Goal: Task Accomplishment & Management: Complete application form

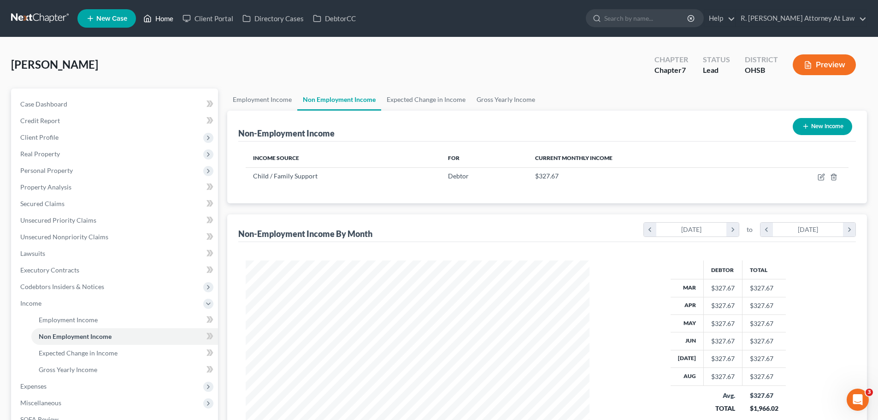
click at [163, 18] on link "Home" at bounding box center [158, 18] width 39 height 17
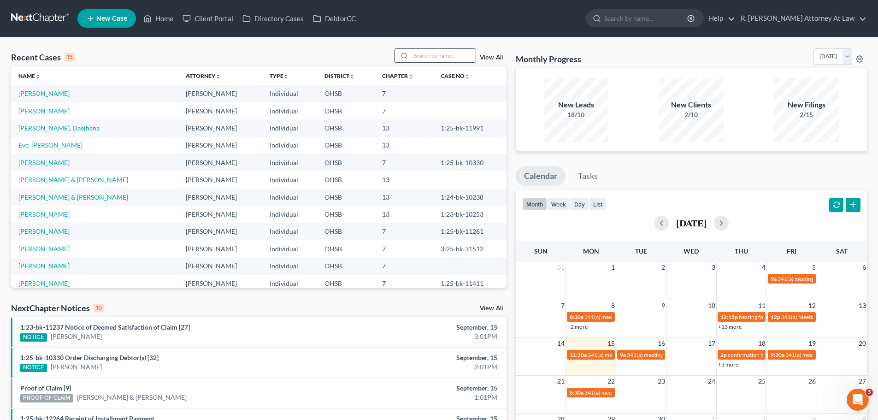
click at [430, 52] on input "search" at bounding box center [443, 55] width 65 height 13
type input "ronald"
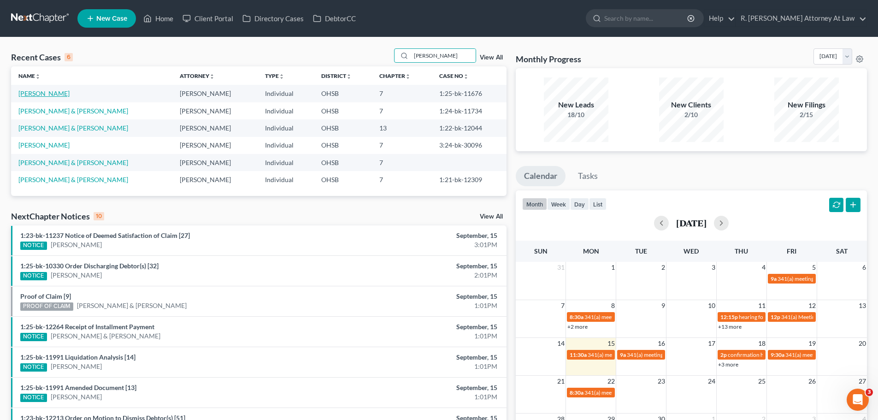
click at [67, 91] on link "[PERSON_NAME]" at bounding box center [43, 93] width 51 height 8
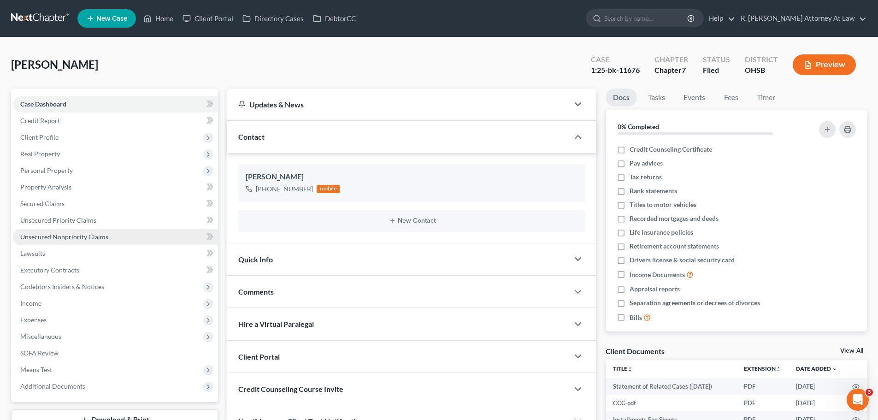
click at [67, 239] on span "Unsecured Nonpriority Claims" at bounding box center [64, 237] width 88 height 8
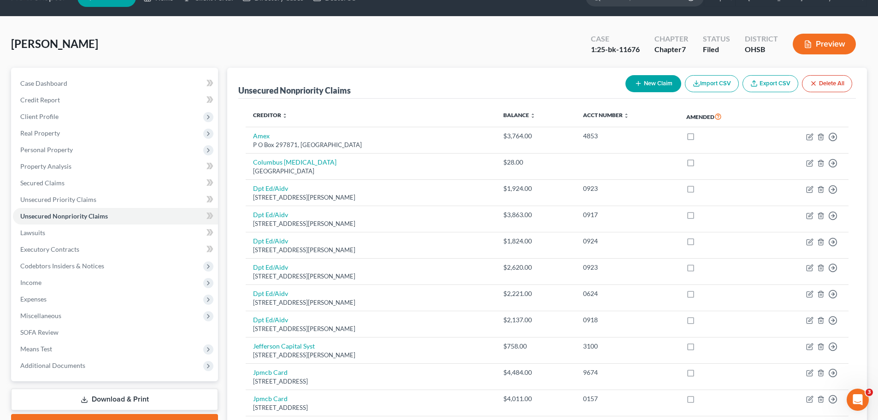
scroll to position [11, 0]
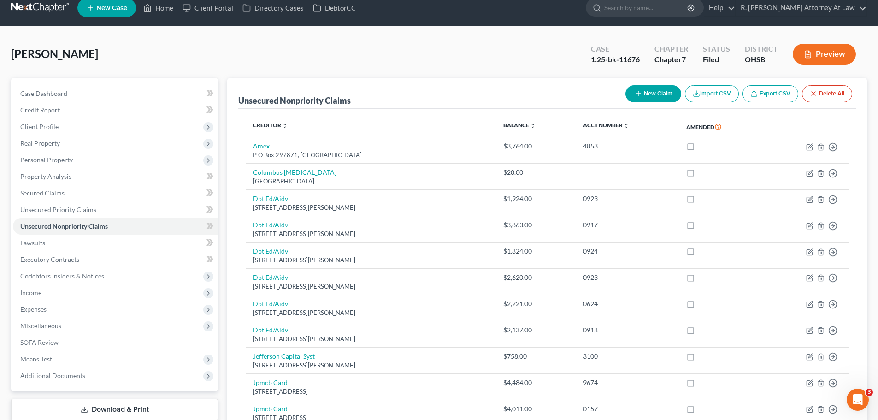
click at [635, 91] on icon "button" at bounding box center [638, 93] width 7 height 7
select select "0"
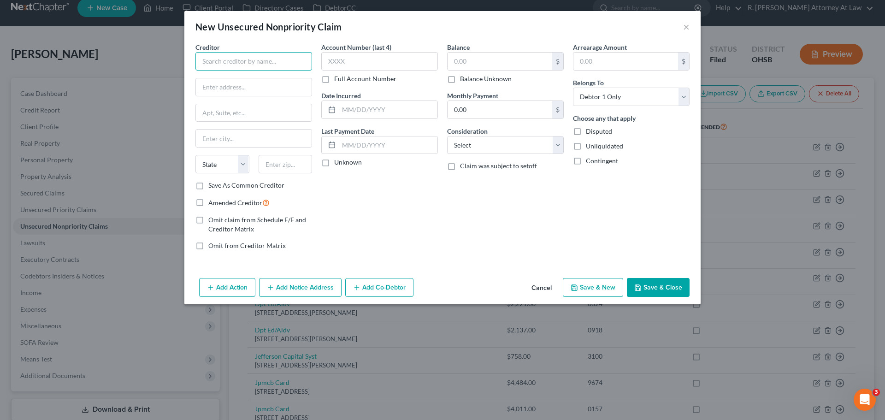
click at [251, 62] on input "text" at bounding box center [254, 61] width 117 height 18
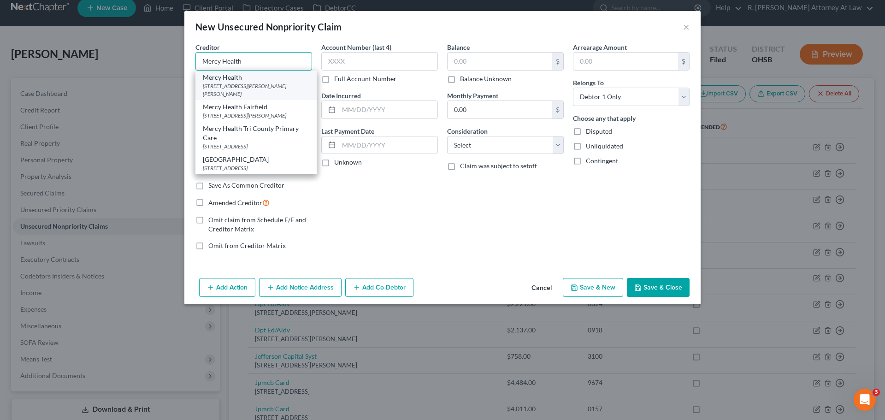
type input "Mercy Health"
click at [250, 89] on div "11511 Reed Hartman Highway, Cincinnati, OH 45241" at bounding box center [256, 90] width 107 height 16
type input "11511 Reed Hartman Highway"
type input "Cincinnati"
select select "36"
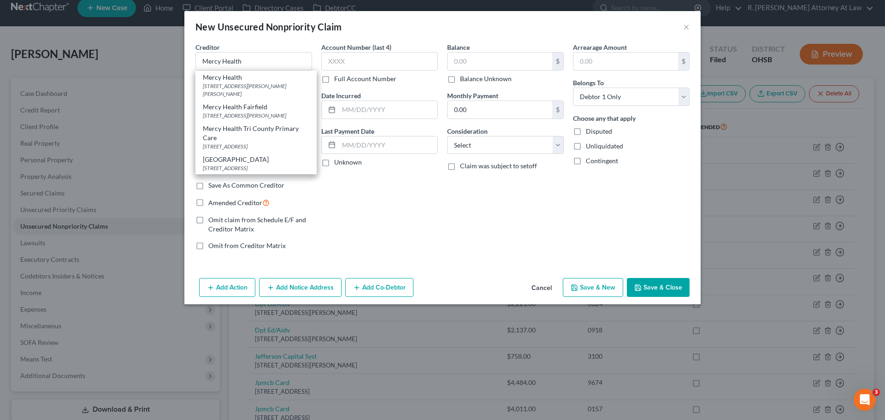
type input "45241"
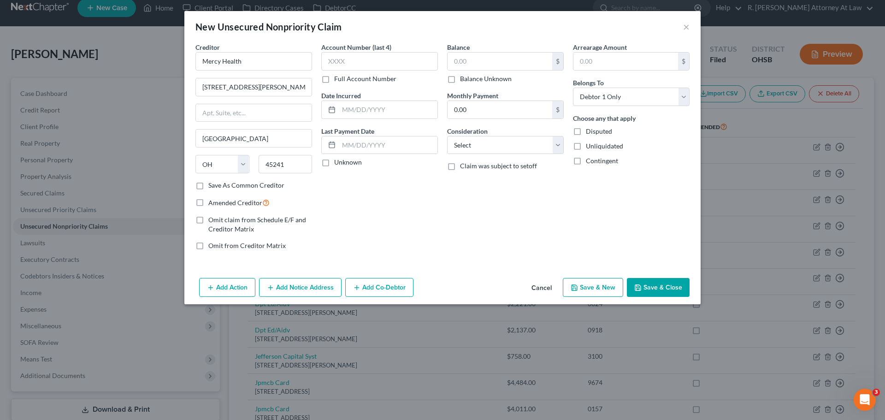
click at [208, 203] on label "Amended Creditor" at bounding box center [238, 202] width 61 height 11
click at [212, 203] on input "Amended Creditor" at bounding box center [215, 200] width 6 height 6
checkbox input "true"
click at [480, 62] on input "text" at bounding box center [500, 62] width 105 height 18
type input "1,355.80"
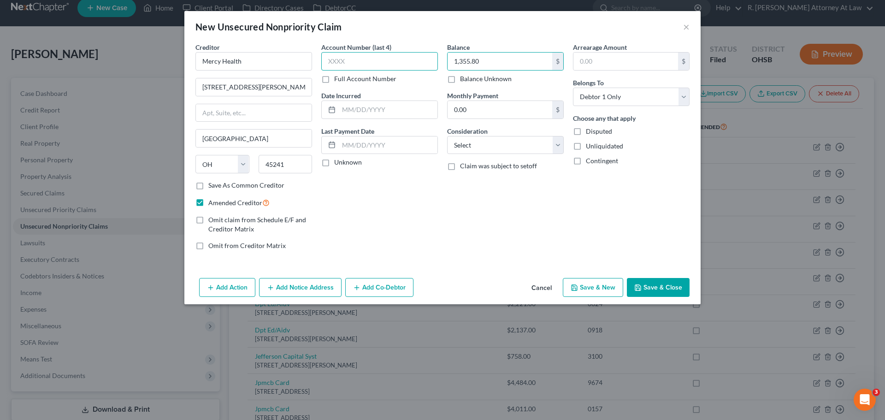
click at [397, 59] on input "text" at bounding box center [379, 61] width 117 height 18
type input "2373"
click at [346, 107] on input "text" at bounding box center [388, 110] width 99 height 18
type input "03/2025"
click at [476, 136] on label "Consideration" at bounding box center [467, 131] width 41 height 10
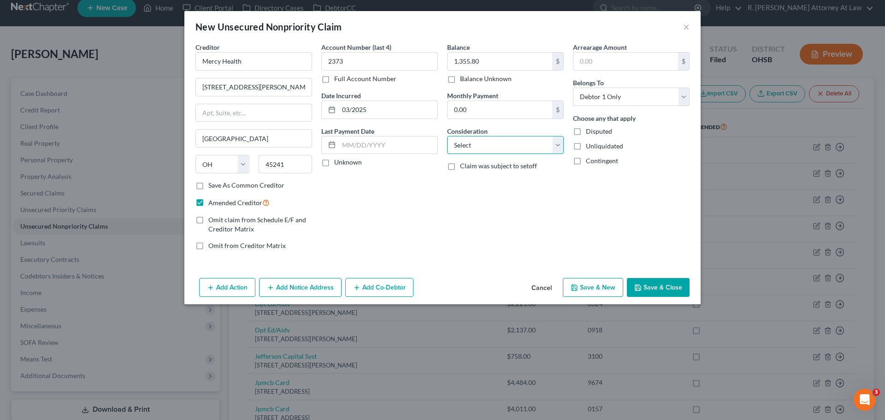
click at [476, 138] on select "Select Cable / Satellite Services Collection Agency Credit Card Debt Debt Couns…" at bounding box center [505, 145] width 117 height 18
select select "9"
click at [447, 136] on select "Select Cable / Satellite Services Collection Agency Credit Card Debt Debt Couns…" at bounding box center [505, 145] width 117 height 18
click at [660, 298] on div "Add Action Add Notice Address Add Co-Debtor Cancel Save & New Save & Close" at bounding box center [442, 289] width 516 height 30
click at [657, 288] on button "Save & Close" at bounding box center [658, 287] width 63 height 19
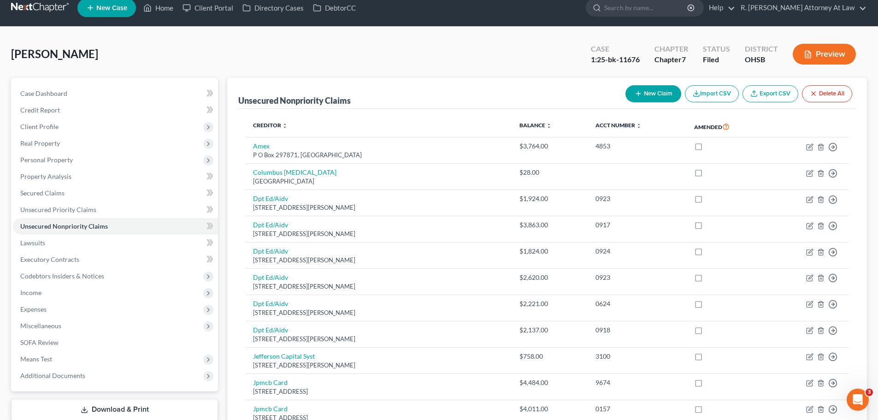
click at [627, 95] on button "New Claim" at bounding box center [654, 93] width 56 height 17
select select "0"
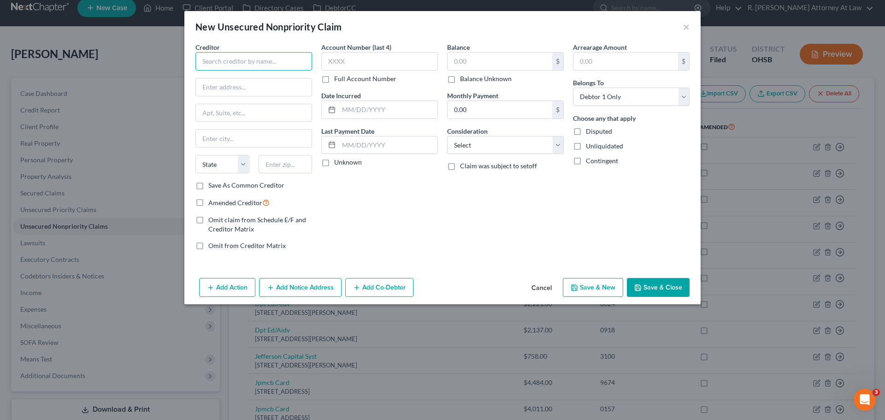
click at [239, 59] on input "text" at bounding box center [254, 61] width 117 height 18
type input "Good Samaritan Hospital"
click at [264, 85] on input "text" at bounding box center [254, 87] width 116 height 18
type input "375 Dixmyth Avenue"
click at [286, 174] on div "State AL AK AR AZ CA CO CT DE DC FL GA GU HI ID IL IN IA KS KY LA ME MD MA MI M…" at bounding box center [254, 168] width 126 height 26
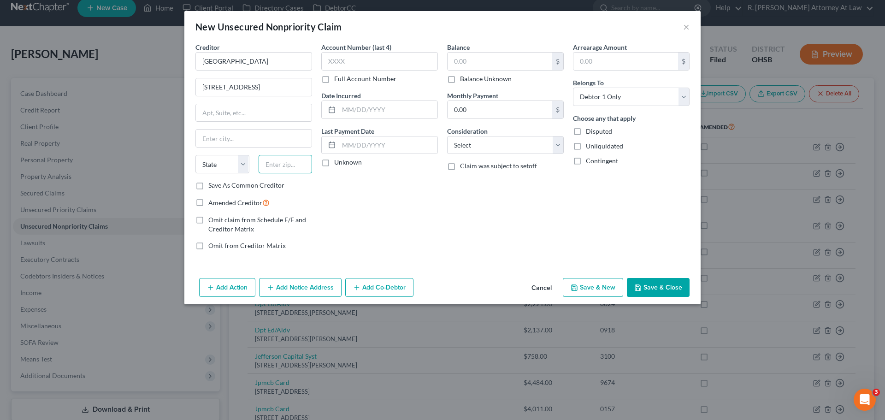
click at [288, 170] on input "text" at bounding box center [286, 164] width 54 height 18
drag, startPoint x: 305, startPoint y: 163, endPoint x: 265, endPoint y: 163, distance: 40.6
click at [265, 163] on input "45170" at bounding box center [286, 164] width 54 height 18
type input "45170"
click at [258, 137] on input "text" at bounding box center [254, 139] width 116 height 18
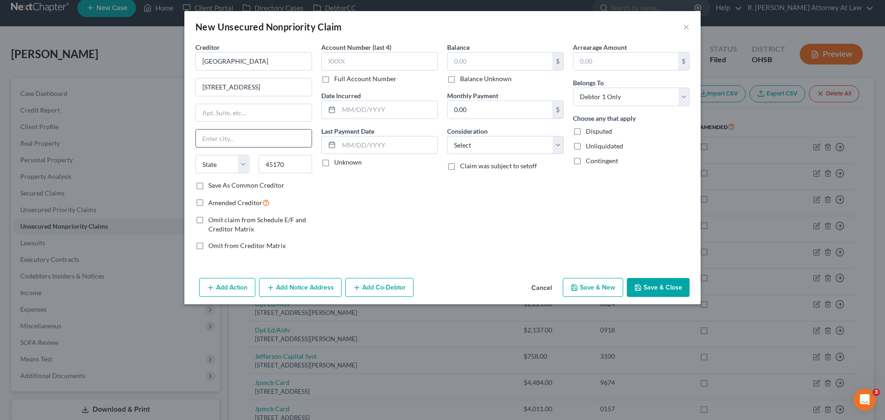
type input "Cincinnati"
click at [222, 171] on select "State AL AK AR AZ CA CO CT DE DC FL GA GU HI ID IL IN IA KS KY LA ME MD MA MI M…" at bounding box center [223, 164] width 54 height 18
select select "36"
click at [196, 155] on select "State AL AK AR AZ CA CO CT DE DC FL GA GU HI ID IL IN IA KS KY LA ME MD MA MI M…" at bounding box center [223, 164] width 54 height 18
drag, startPoint x: 200, startPoint y: 203, endPoint x: 233, endPoint y: 187, distance: 37.3
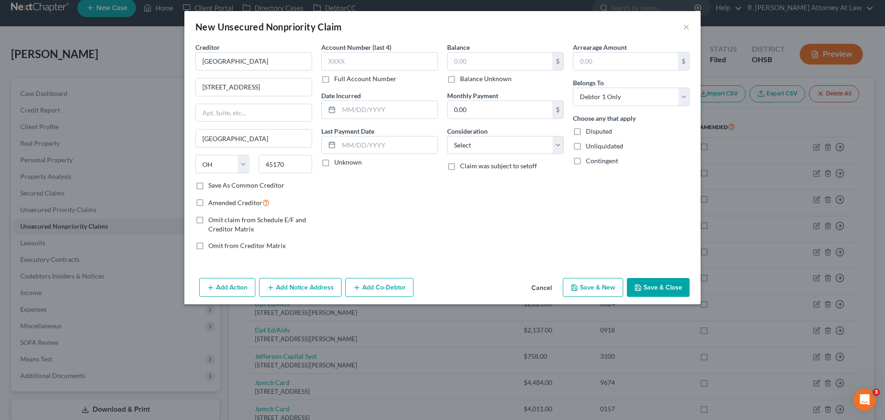
click at [208, 204] on label "Amended Creditor" at bounding box center [238, 202] width 61 height 11
click at [212, 203] on input "Amended Creditor" at bounding box center [215, 200] width 6 height 6
checkbox input "true"
click at [482, 71] on div "$ Balance Unknown" at bounding box center [505, 67] width 117 height 31
click at [484, 62] on input "text" at bounding box center [500, 62] width 105 height 18
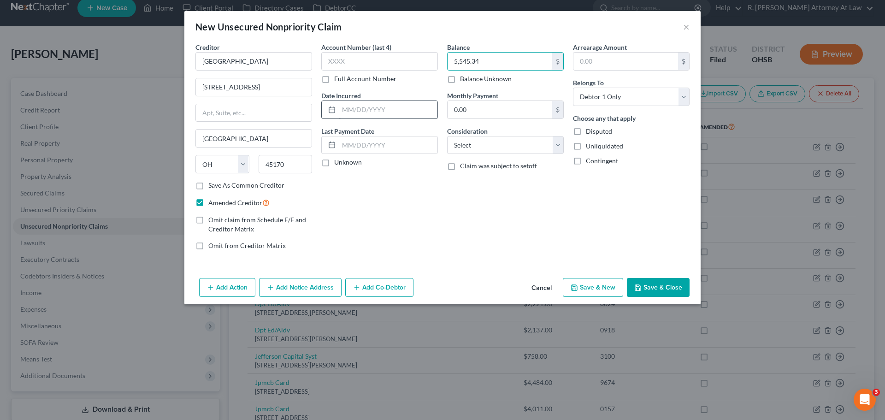
type input "5,545.34"
click at [403, 108] on input "text" at bounding box center [388, 110] width 99 height 18
type input "12/2024"
click at [477, 149] on select "Select Cable / Satellite Services Collection Agency Credit Card Debt Debt Couns…" at bounding box center [505, 145] width 117 height 18
select select "9"
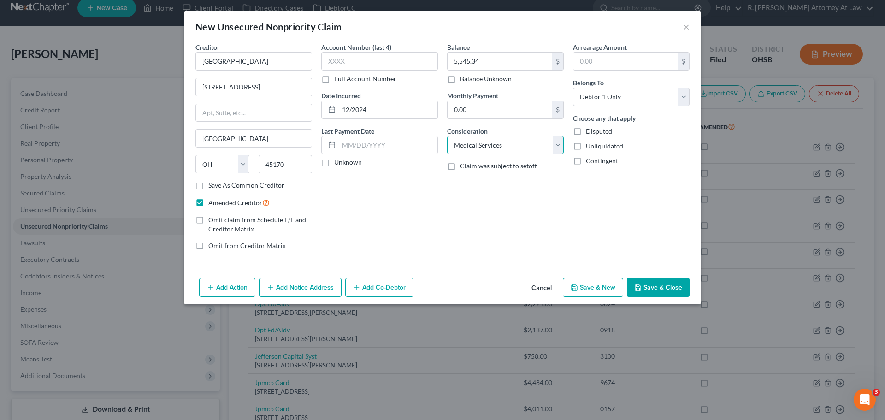
click at [447, 136] on select "Select Cable / Satellite Services Collection Agency Credit Card Debt Debt Couns…" at bounding box center [505, 145] width 117 height 18
click at [284, 285] on button "Add Notice Address" at bounding box center [300, 287] width 83 height 19
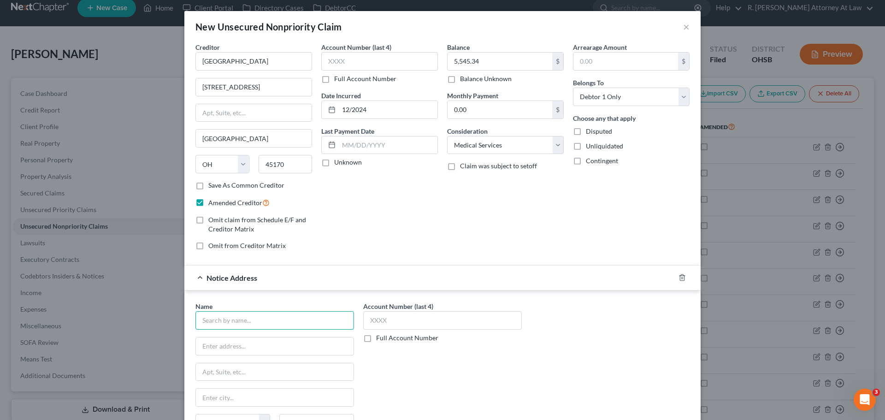
click at [219, 317] on input "text" at bounding box center [275, 320] width 159 height 18
type input "One Advantage LLC"
type input "127 East Shore Parkway Suite A"
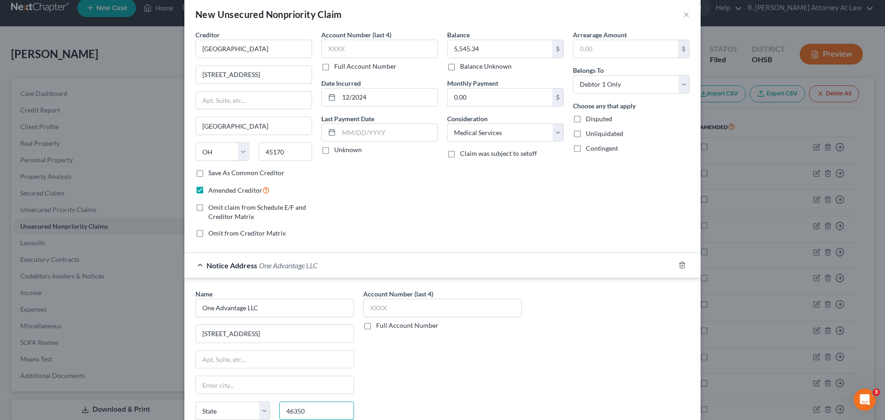
type input "46350"
type input "La Porte"
select select "15"
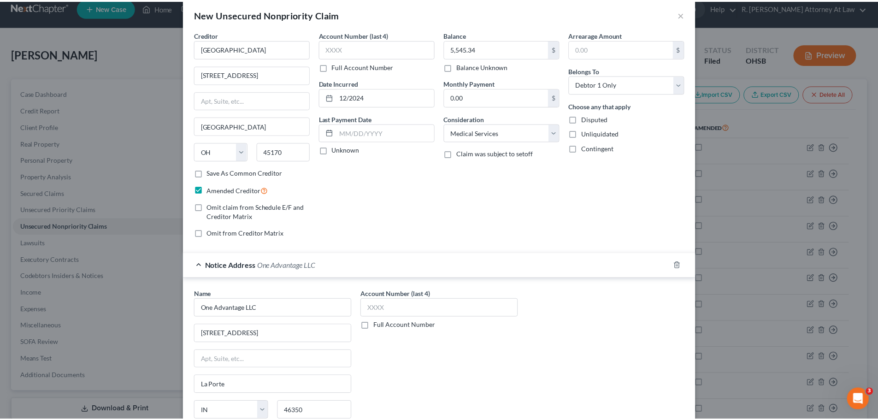
scroll to position [95, 0]
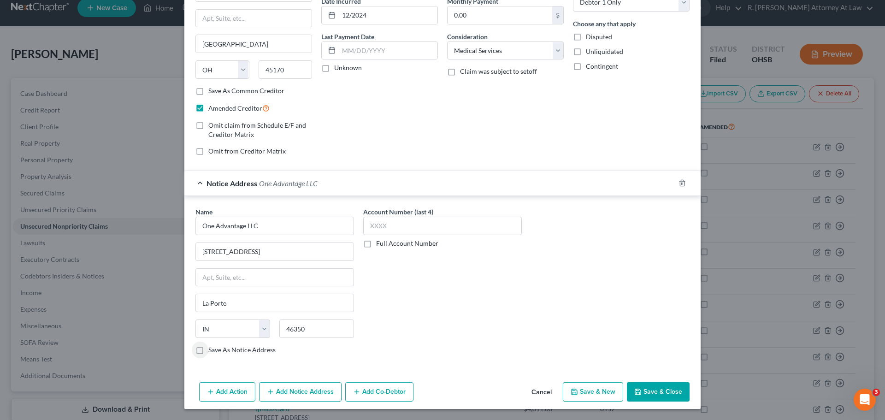
click at [652, 395] on button "Save & Close" at bounding box center [658, 391] width 63 height 19
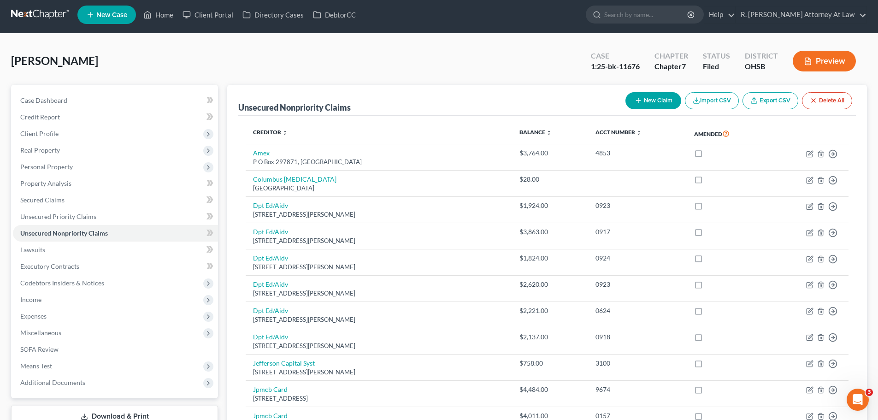
scroll to position [0, 0]
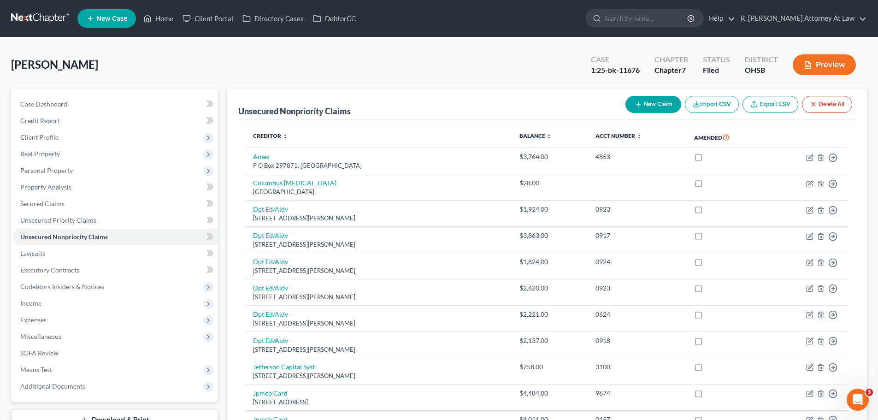
drag, startPoint x: 649, startPoint y: 105, endPoint x: 643, endPoint y: 104, distance: 6.1
click at [643, 104] on button "New Claim" at bounding box center [654, 104] width 56 height 17
select select "0"
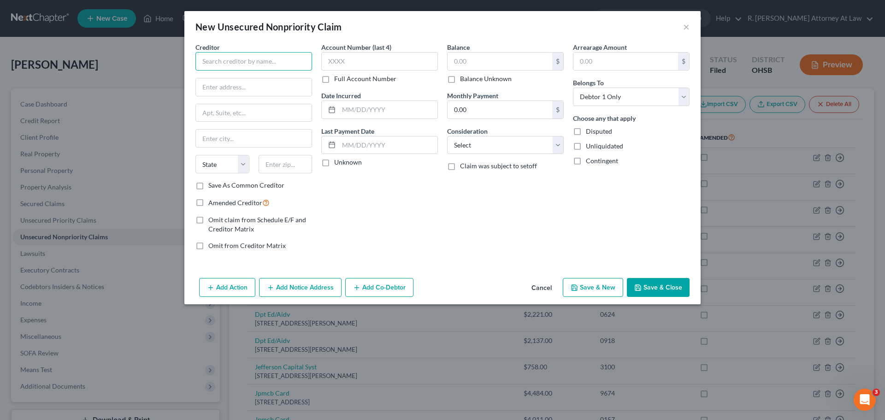
click at [256, 59] on input "text" at bounding box center [254, 61] width 117 height 18
click at [272, 59] on input "text" at bounding box center [254, 61] width 117 height 18
type input "UC Health"
type input "PO Box 630911"
type input "45263"
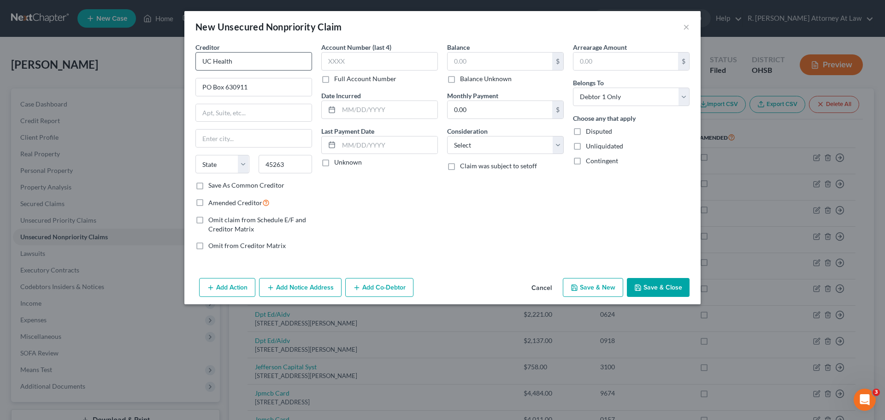
type input "Cincinnati"
select select "36"
drag, startPoint x: 197, startPoint y: 187, endPoint x: 252, endPoint y: 177, distance: 55.8
click at [208, 187] on label "Save As Common Creditor" at bounding box center [246, 185] width 76 height 9
click at [212, 187] on input "Save As Common Creditor" at bounding box center [215, 184] width 6 height 6
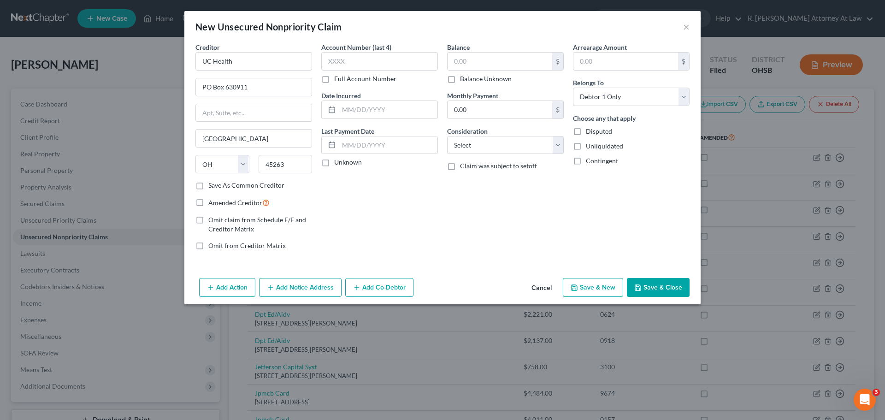
checkbox input "true"
click at [478, 146] on select "Select Cable / Satellite Services Collection Agency Credit Card Debt Debt Couns…" at bounding box center [505, 145] width 117 height 18
select select "9"
click at [447, 136] on select "Select Cable / Satellite Services Collection Agency Credit Card Debt Debt Couns…" at bounding box center [505, 145] width 117 height 18
click at [403, 104] on input "text" at bounding box center [388, 110] width 99 height 18
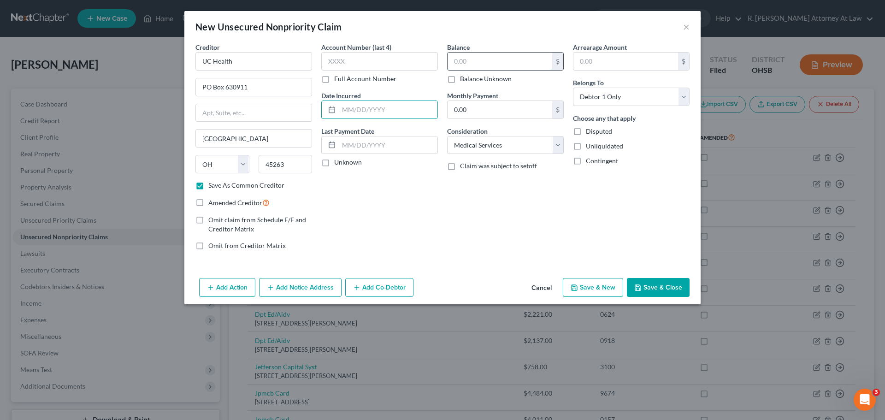
click at [480, 56] on input "text" at bounding box center [500, 62] width 105 height 18
type input "813"
drag, startPoint x: 671, startPoint y: 288, endPoint x: 498, endPoint y: 237, distance: 180.5
click at [671, 288] on button "Save & Close" at bounding box center [658, 287] width 63 height 19
checkbox input "false"
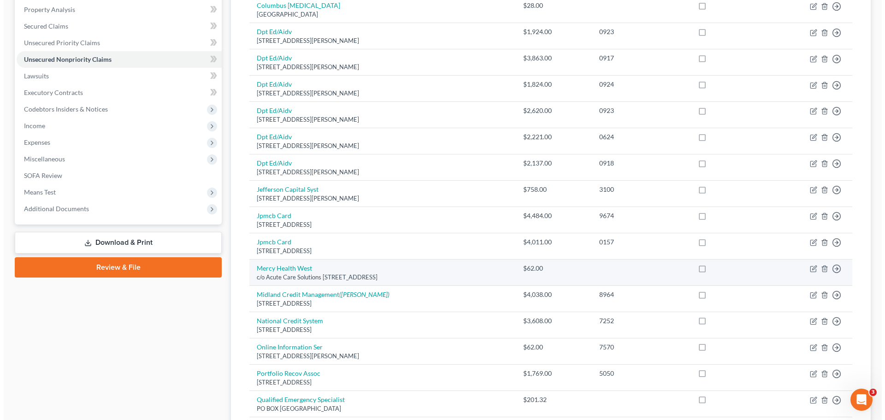
scroll to position [184, 0]
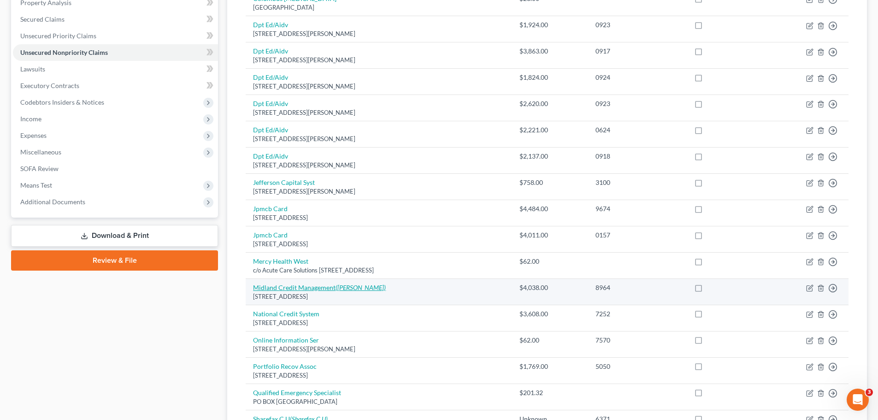
click at [351, 287] on icon "(Nevenka Pavlovic)" at bounding box center [361, 288] width 50 height 8
select select "4"
select select "10"
select select "0"
select select "36"
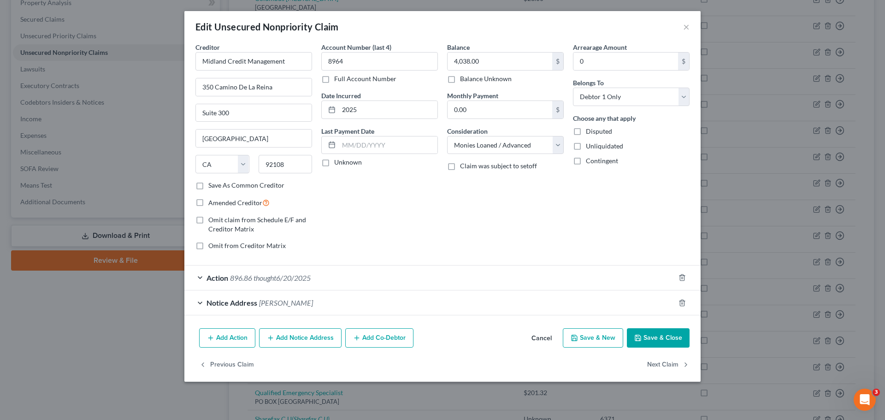
click at [297, 303] on span "Nevenka Pavlovic" at bounding box center [286, 302] width 54 height 9
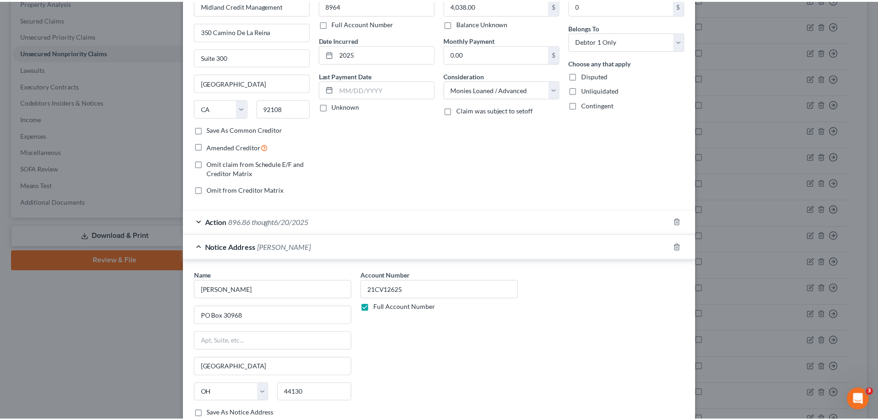
scroll to position [0, 0]
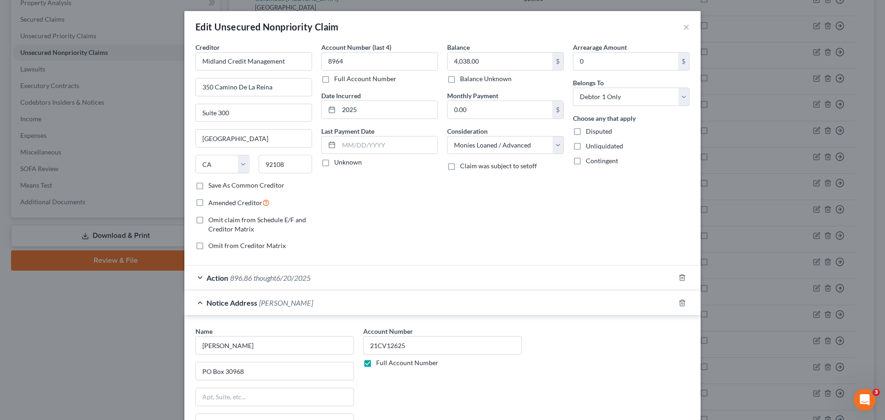
click at [687, 25] on div "Edit Unsecured Nonpriority Claim ×" at bounding box center [442, 26] width 516 height 31
click at [686, 27] on div "Edit Unsecured Nonpriority Claim ×" at bounding box center [442, 26] width 516 height 31
click at [685, 28] on button "×" at bounding box center [686, 26] width 6 height 11
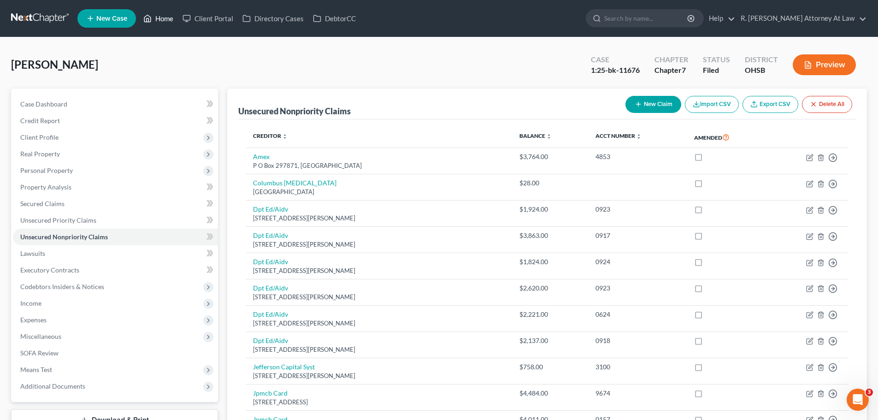
click at [159, 14] on link "Home" at bounding box center [158, 18] width 39 height 17
click at [163, 19] on link "Home" at bounding box center [158, 18] width 39 height 17
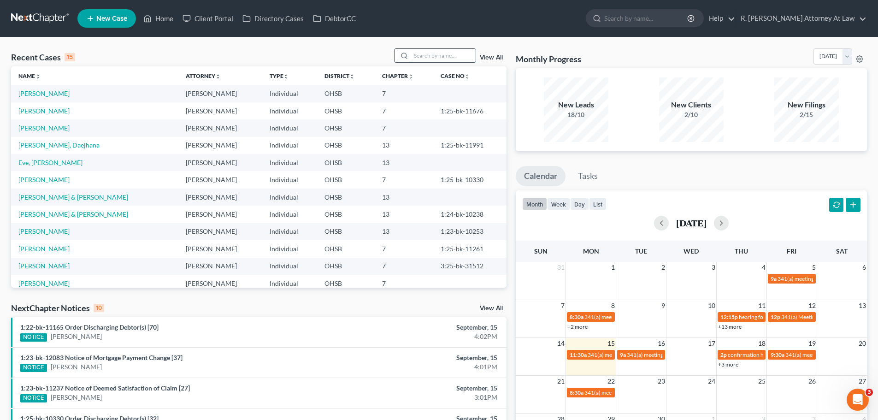
click at [439, 51] on input "search" at bounding box center [443, 55] width 65 height 13
click at [45, 92] on link "[PERSON_NAME]" at bounding box center [43, 93] width 51 height 8
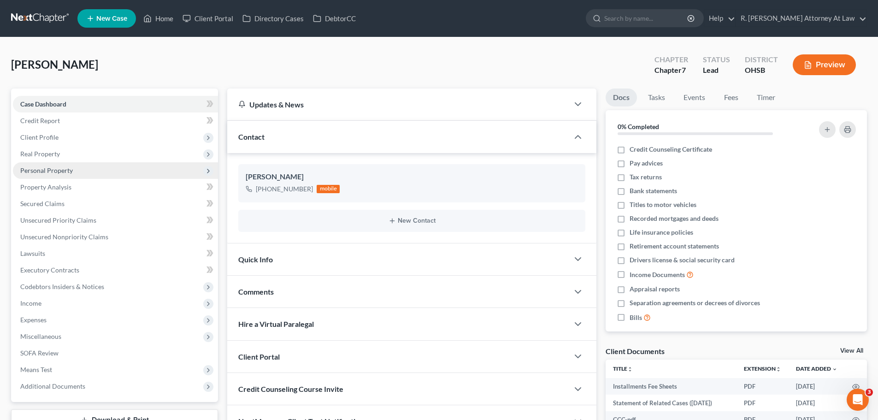
click at [45, 171] on span "Personal Property" at bounding box center [46, 170] width 53 height 8
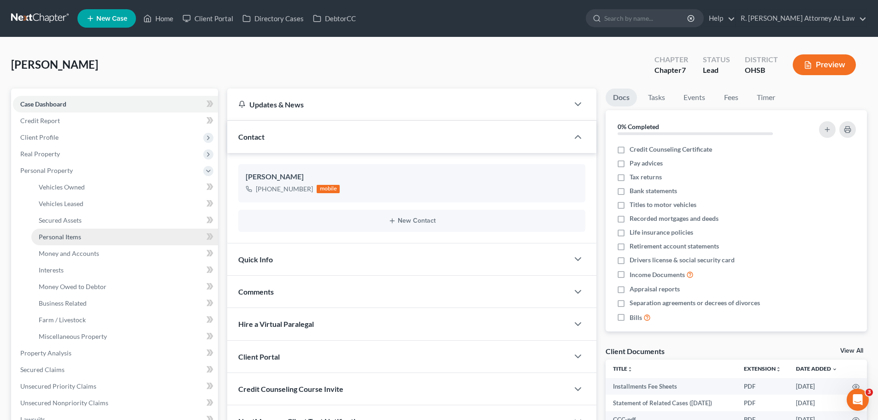
click at [62, 239] on span "Personal Items" at bounding box center [60, 237] width 42 height 8
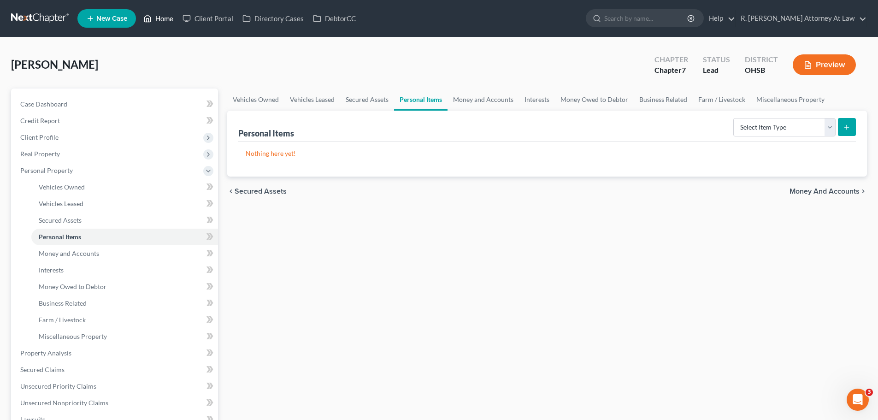
click at [154, 19] on link "Home" at bounding box center [158, 18] width 39 height 17
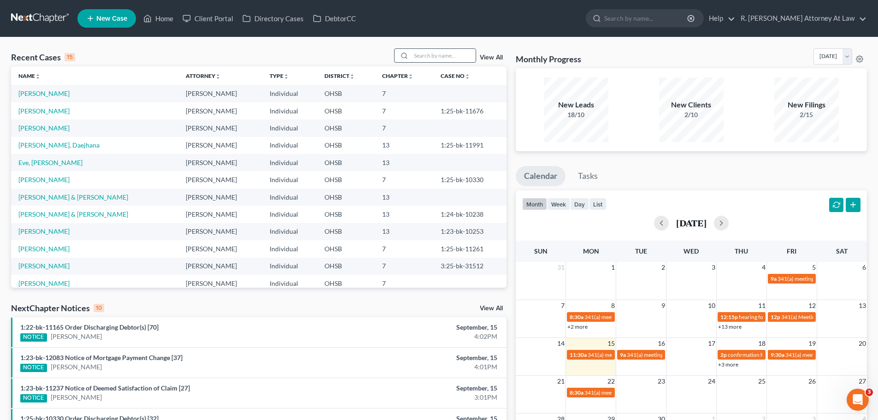
drag, startPoint x: 447, startPoint y: 55, endPoint x: 441, endPoint y: 53, distance: 6.0
click at [445, 55] on input "search" at bounding box center [443, 55] width 65 height 13
type input "gregory"
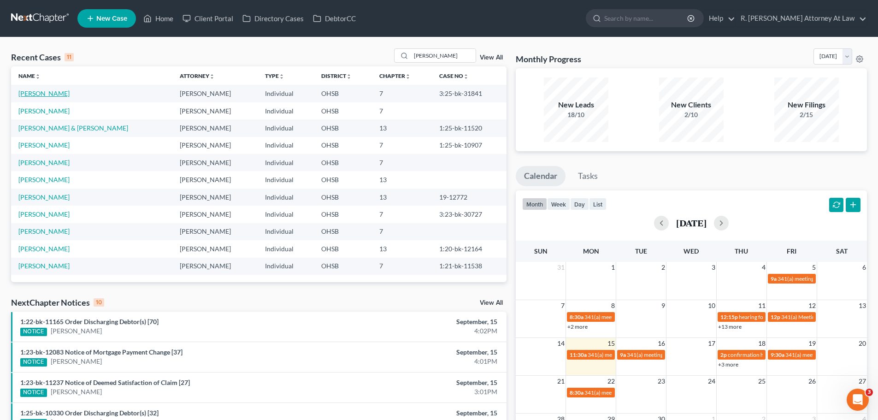
click at [47, 95] on link "[PERSON_NAME]" at bounding box center [43, 93] width 51 height 8
click at [166, 20] on link "Home" at bounding box center [158, 18] width 39 height 17
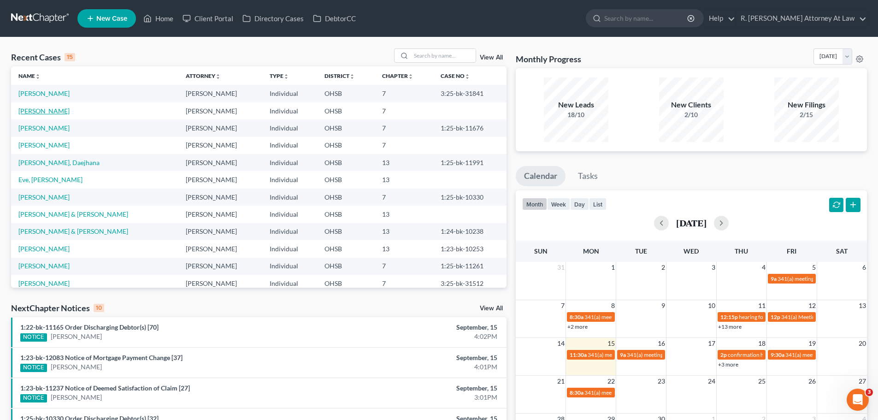
click at [21, 108] on link "[PERSON_NAME]" at bounding box center [43, 111] width 51 height 8
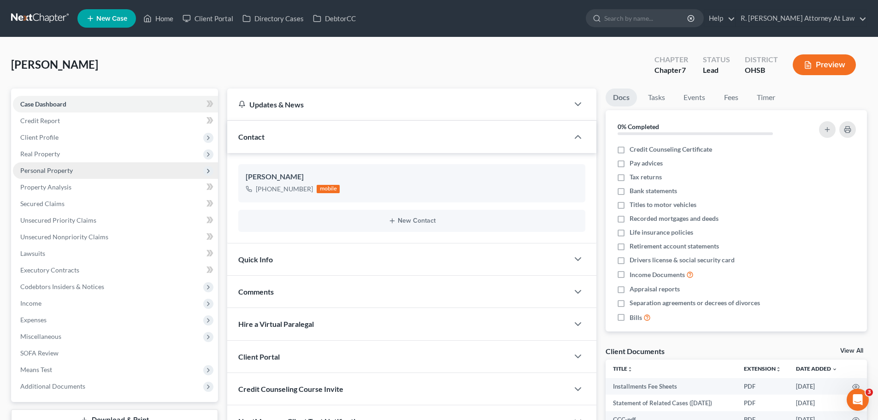
drag, startPoint x: 44, startPoint y: 175, endPoint x: 49, endPoint y: 175, distance: 5.6
click at [44, 175] on span "Personal Property" at bounding box center [115, 170] width 205 height 17
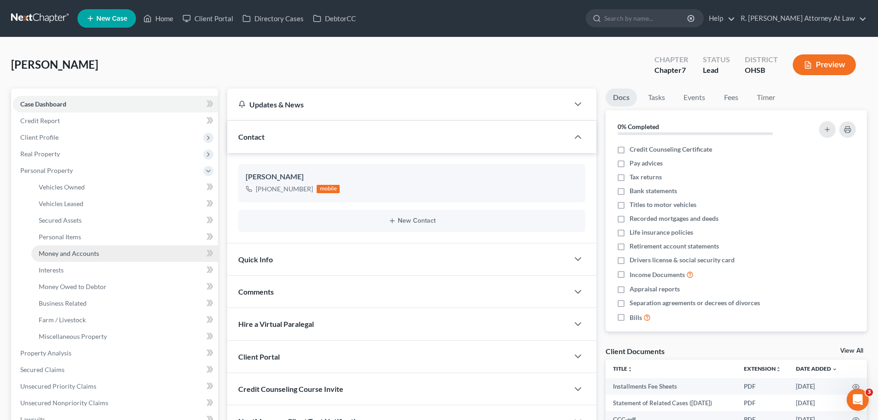
click at [70, 252] on span "Money and Accounts" at bounding box center [69, 253] width 60 height 8
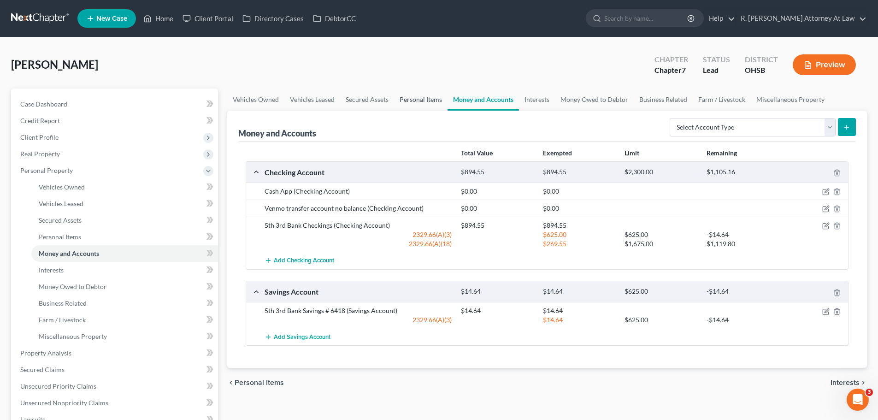
click at [426, 98] on link "Personal Items" at bounding box center [420, 100] width 53 height 22
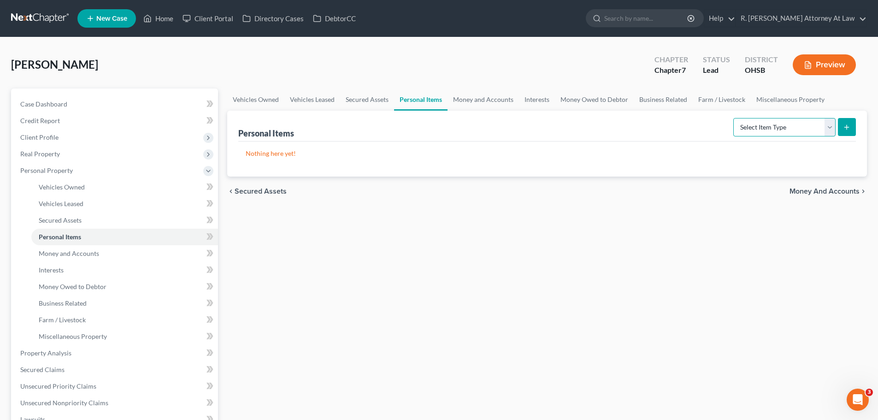
drag, startPoint x: 770, startPoint y: 127, endPoint x: 769, endPoint y: 135, distance: 7.9
click at [770, 128] on select "Select Item Type Clothing Collectibles Of Value Electronics Firearms Household …" at bounding box center [785, 127] width 102 height 18
select select "household_goods"
click at [735, 118] on select "Select Item Type Clothing Collectibles Of Value Electronics Firearms Household …" at bounding box center [785, 127] width 102 height 18
click at [841, 127] on button "submit" at bounding box center [847, 127] width 18 height 18
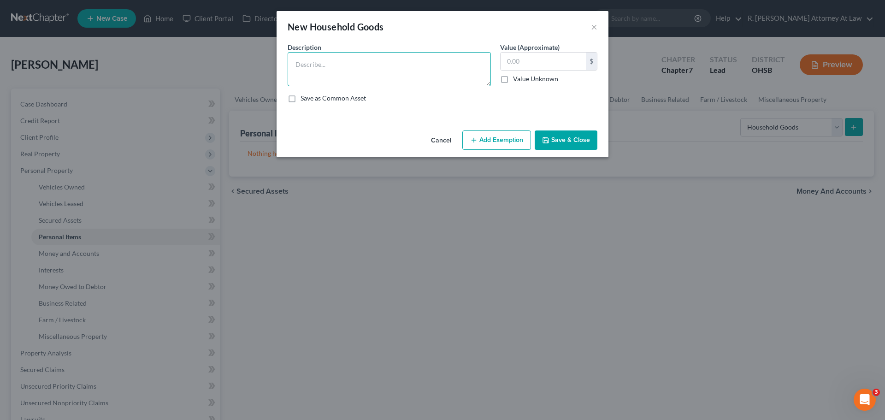
click at [366, 72] on textarea at bounding box center [389, 69] width 203 height 34
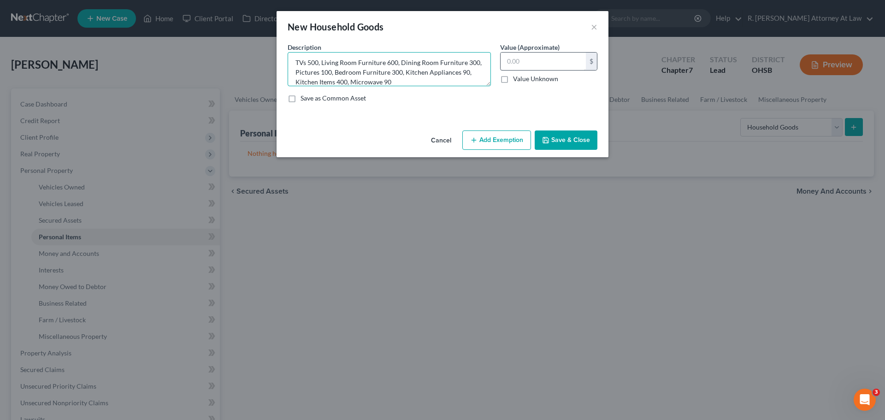
type textarea "TVs 500, Living Room Furniture 600, Dining Room Furniture 300, Pictures 100, Be…"
click at [534, 67] on input "text" at bounding box center [543, 62] width 85 height 18
type input "2,380"
click at [479, 138] on button "Add Exemption" at bounding box center [497, 139] width 69 height 19
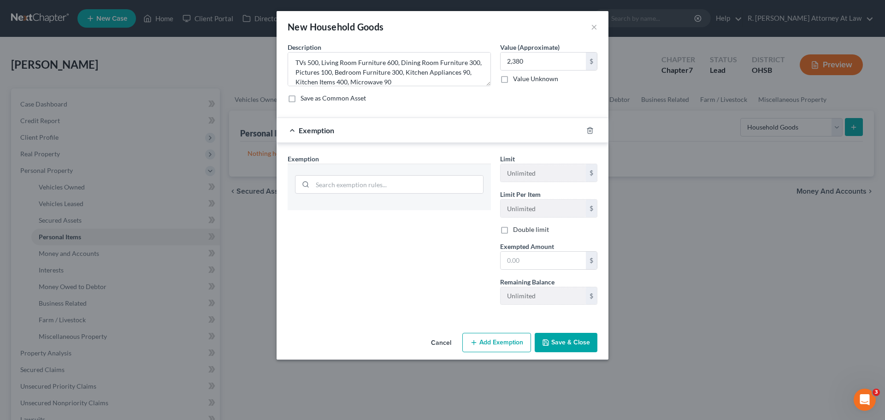
click at [495, 313] on div "Exemption Set must be selected for CA. Exemption * Limit Unlimited $ Limit Per …" at bounding box center [442, 233] width 319 height 159
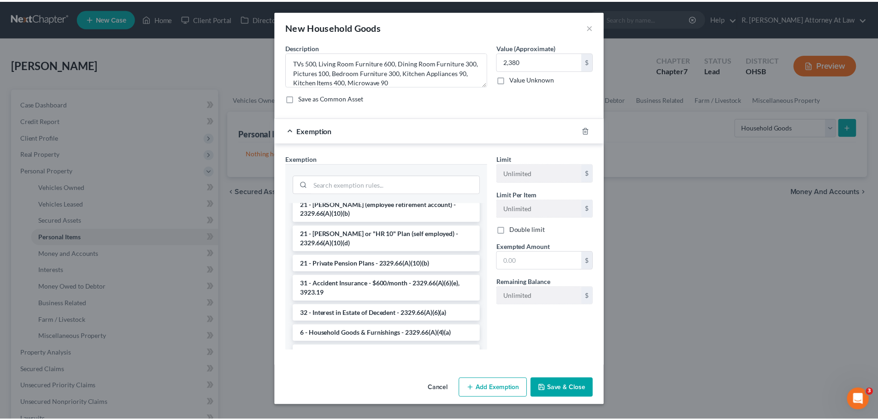
scroll to position [138, 0]
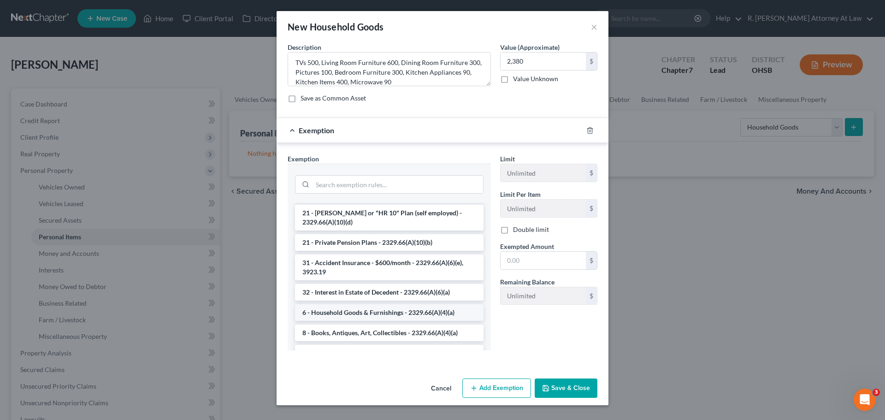
click at [327, 304] on li "6 - Household Goods & Furnishings - 2329.66(A)(4)(a)" at bounding box center [389, 312] width 189 height 17
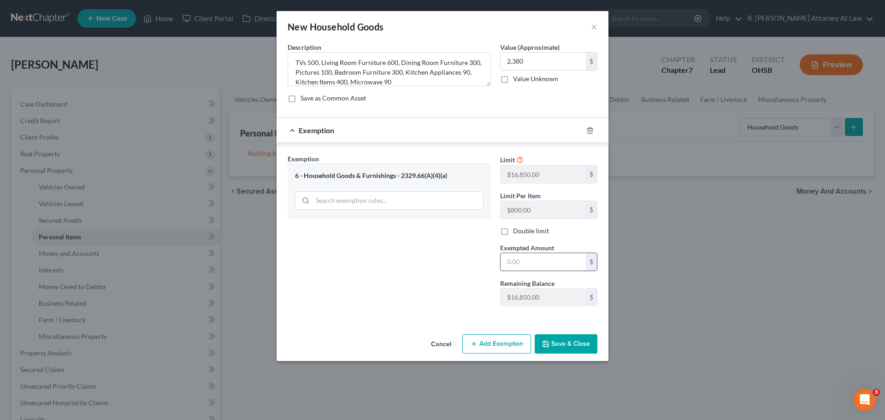
click at [536, 260] on input "text" at bounding box center [543, 262] width 85 height 18
type input "2,380"
click at [563, 334] on div "Cancel Add Exemption Save & Close" at bounding box center [443, 346] width 332 height 30
click at [562, 344] on button "Save & Close" at bounding box center [566, 343] width 63 height 19
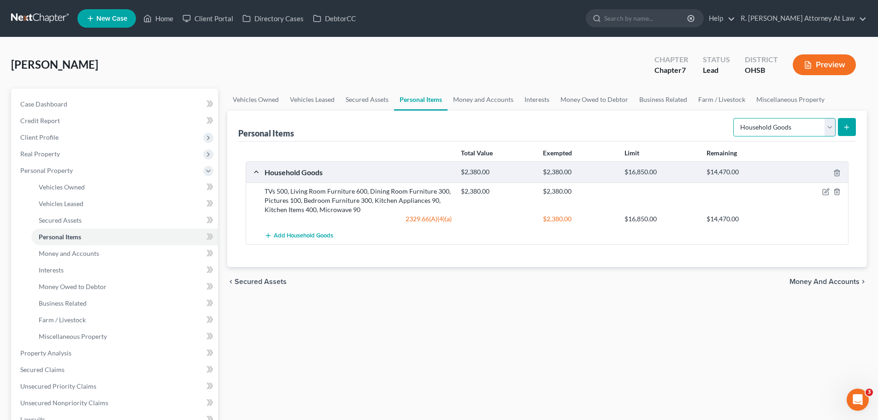
click at [775, 120] on select "Select Item Type Clothing Collectibles Of Value Electronics Firearms Household …" at bounding box center [785, 127] width 102 height 18
select select "clothing"
click at [735, 118] on select "Select Item Type Clothing Collectibles Of Value Electronics Firearms Household …" at bounding box center [785, 127] width 102 height 18
click at [843, 127] on icon "submit" at bounding box center [846, 127] width 7 height 7
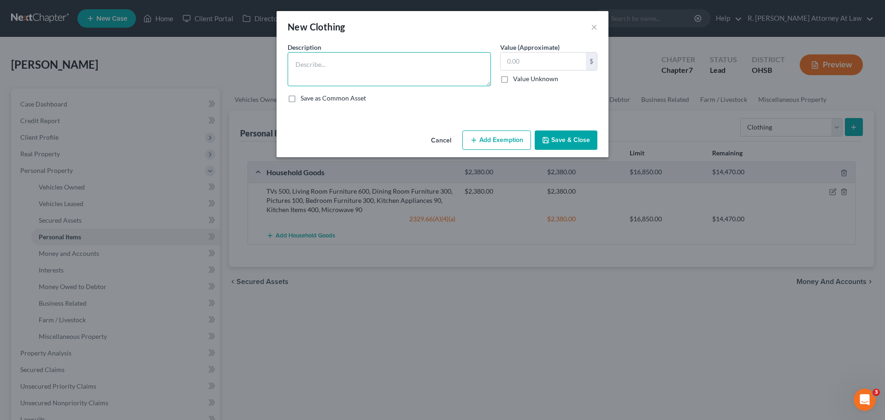
click at [377, 76] on textarea at bounding box center [389, 69] width 203 height 34
type textarea "Clothing 500"
type input "500"
click at [476, 141] on icon "button" at bounding box center [473, 139] width 7 height 7
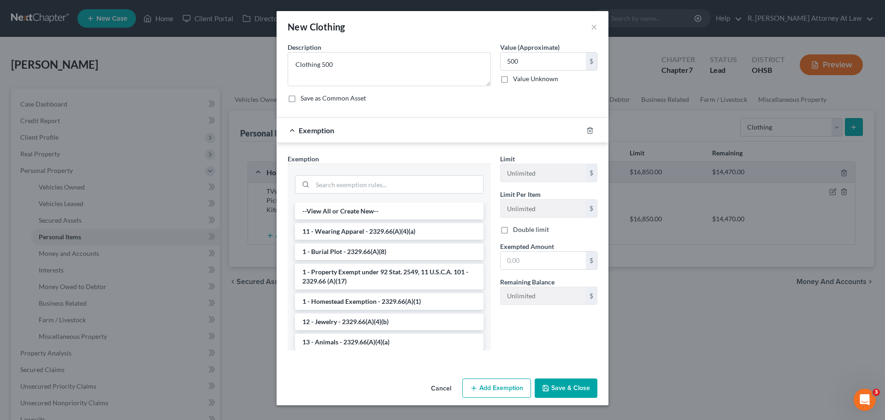
click at [339, 229] on li "11 - Wearing Apparel - 2329.66(A)(4)(a)" at bounding box center [389, 231] width 189 height 17
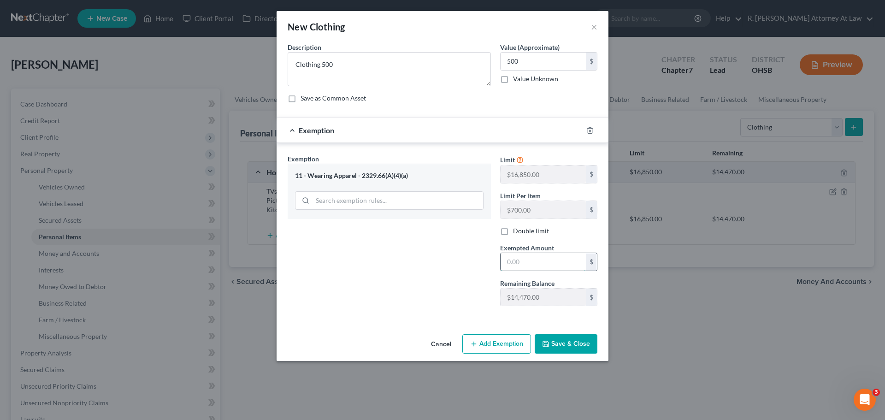
drag, startPoint x: 541, startPoint y: 261, endPoint x: 541, endPoint y: 248, distance: 12.5
click at [541, 257] on input "text" at bounding box center [543, 262] width 85 height 18
type input "500"
click at [398, 235] on div "Exemption Set must be selected for CA. Exemption * 11 - Wearing Apparel - 2329.…" at bounding box center [389, 234] width 213 height 160
drag, startPoint x: 552, startPoint y: 337, endPoint x: 558, endPoint y: 332, distance: 8.2
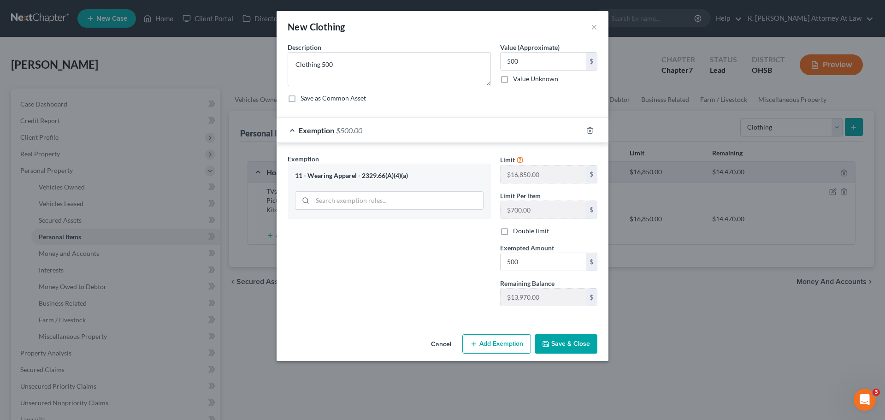
click at [552, 338] on button "Save & Close" at bounding box center [566, 343] width 63 height 19
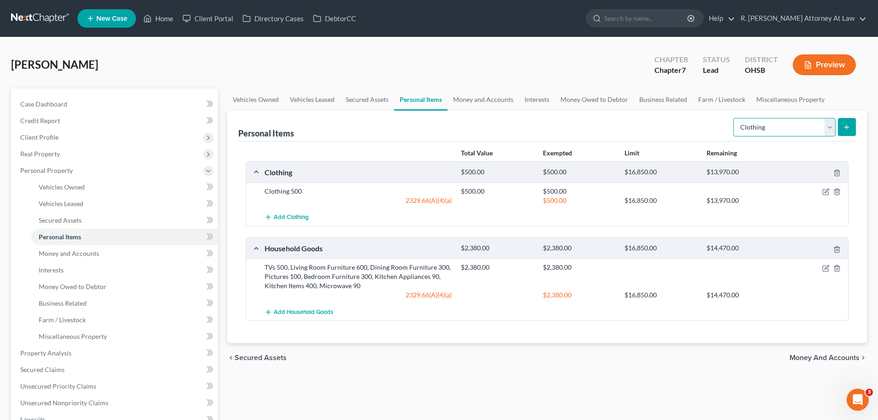
click at [770, 128] on select "Select Item Type Clothing Collectibles Of Value Electronics Firearms Household …" at bounding box center [785, 127] width 102 height 18
select select "jewelry"
click at [735, 118] on select "Select Item Type Clothing Collectibles Of Value Electronics Firearms Household …" at bounding box center [785, 127] width 102 height 18
click at [851, 128] on button "submit" at bounding box center [847, 127] width 18 height 18
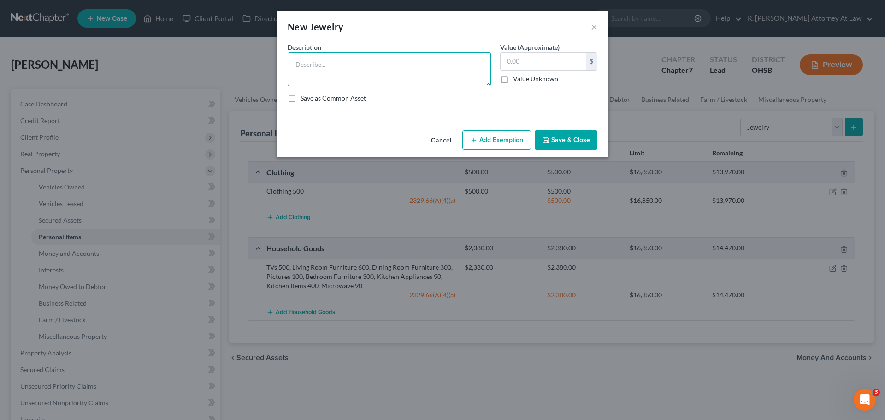
click at [425, 71] on textarea at bounding box center [389, 69] width 203 height 34
type textarea "Costume Jewelry 100"
type input "100"
click at [518, 145] on button "Add Exemption" at bounding box center [497, 139] width 69 height 19
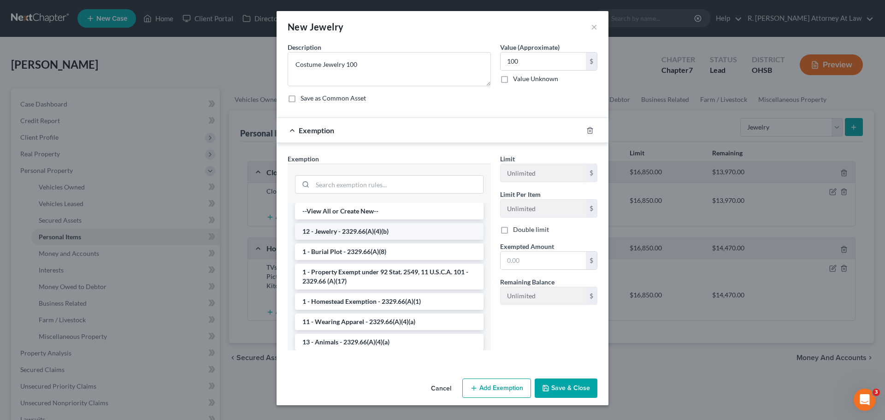
click at [332, 233] on li "12 - Jewelry - 2329.66(A)(4)(b)" at bounding box center [389, 231] width 189 height 17
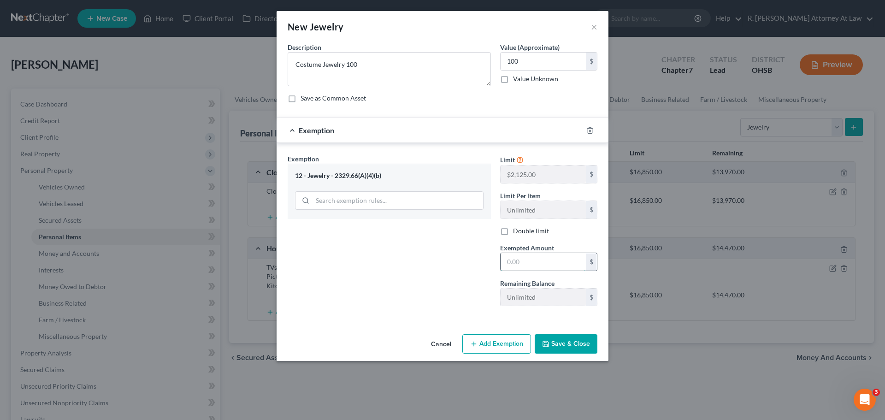
click at [526, 263] on input "text" at bounding box center [543, 262] width 85 height 18
type input "100"
click at [490, 274] on div "Exemption Set must be selected for CA. Exemption * 12 - Jewelry - 2329.66(A)(4)…" at bounding box center [389, 234] width 213 height 160
click at [571, 338] on button "Save & Close" at bounding box center [566, 343] width 63 height 19
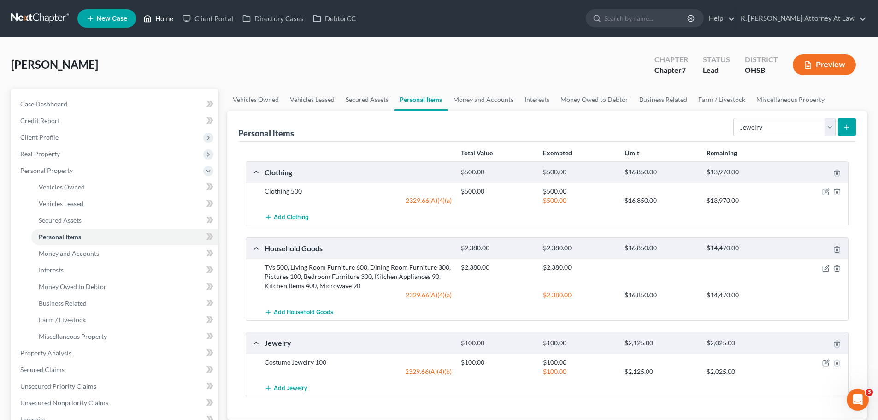
click at [162, 23] on link "Home" at bounding box center [158, 18] width 39 height 17
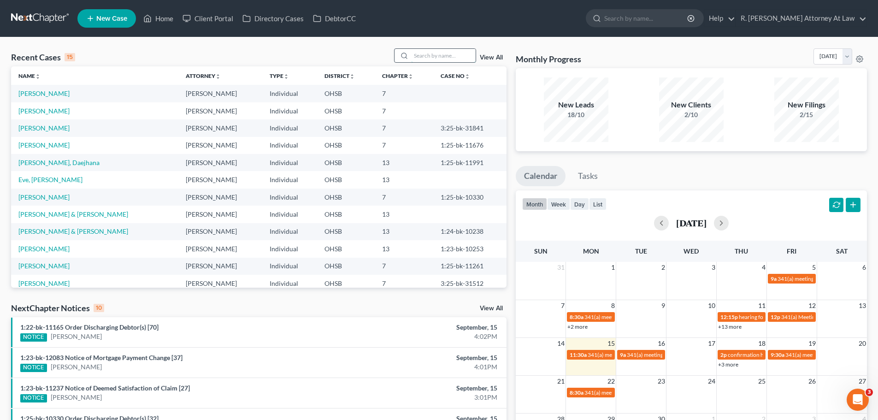
drag, startPoint x: 421, startPoint y: 57, endPoint x: 419, endPoint y: 53, distance: 4.7
click at [419, 53] on input "search" at bounding box center [443, 55] width 65 height 13
type input "maurice"
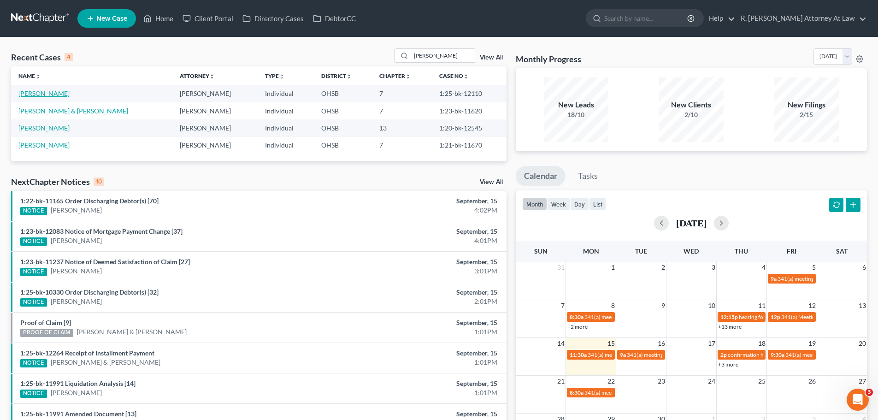
click at [43, 92] on link "[PERSON_NAME]" at bounding box center [43, 93] width 51 height 8
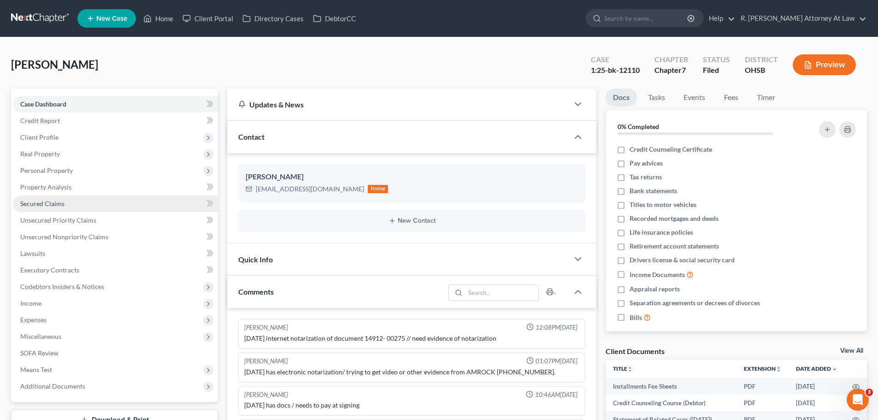
scroll to position [365, 0]
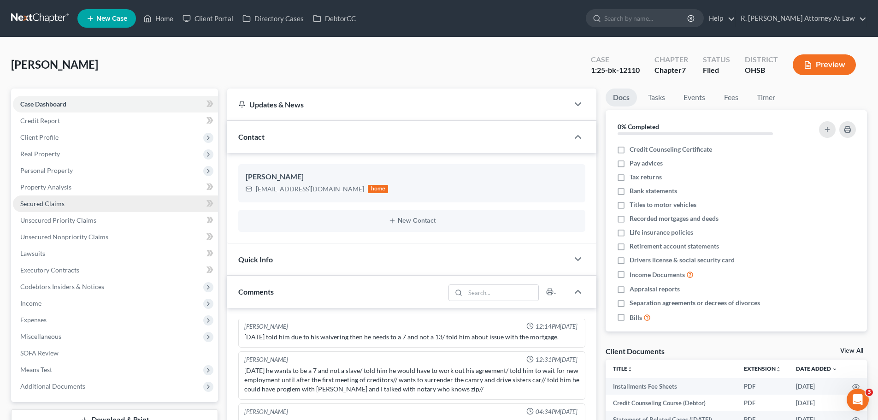
click at [30, 202] on span "Secured Claims" at bounding box center [42, 204] width 44 height 8
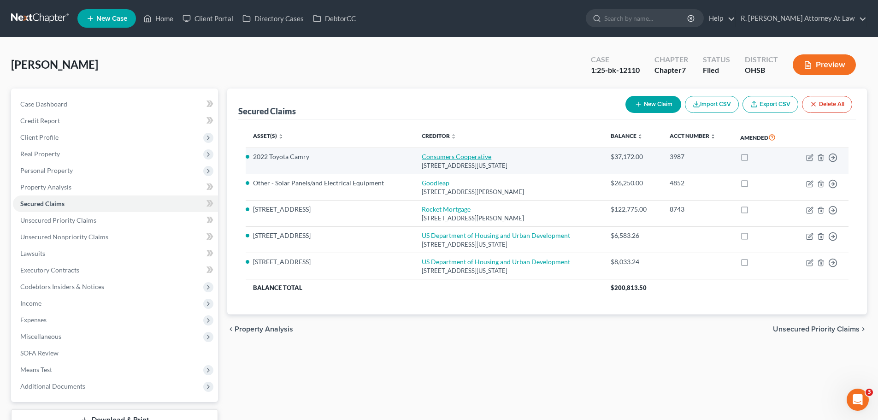
click at [459, 156] on link "Consumers Cooperative" at bounding box center [457, 157] width 70 height 8
select select "14"
select select "0"
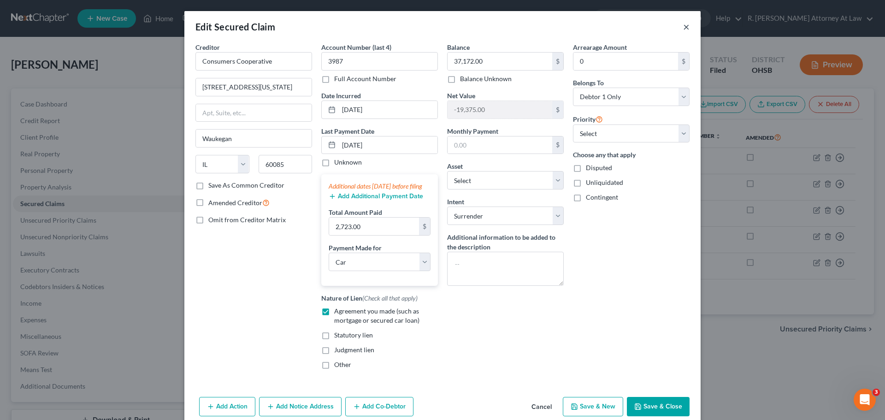
click at [683, 31] on button "×" at bounding box center [686, 26] width 6 height 11
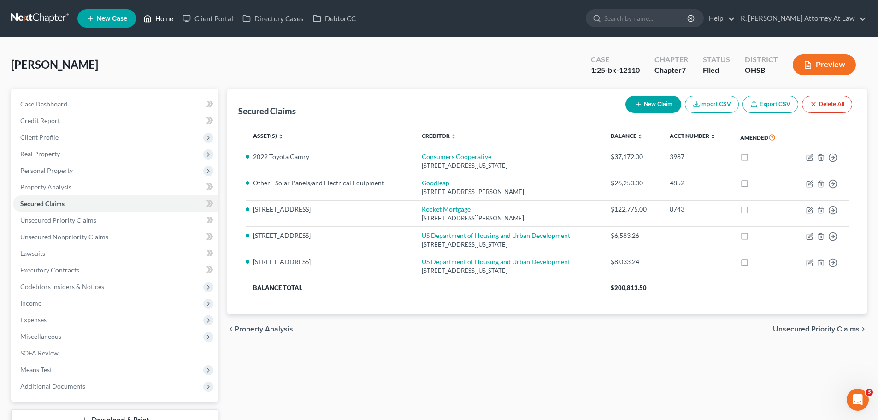
click at [165, 18] on link "Home" at bounding box center [158, 18] width 39 height 17
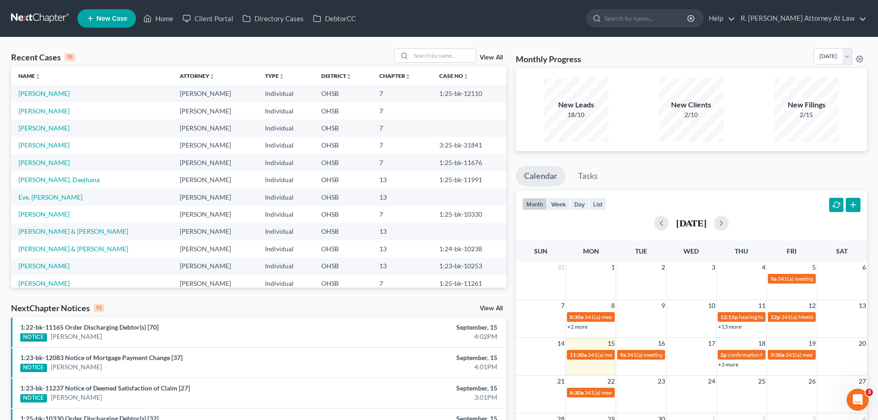
click at [64, 89] on td "[PERSON_NAME]" at bounding box center [91, 93] width 161 height 17
click at [64, 91] on link "[PERSON_NAME]" at bounding box center [43, 93] width 51 height 8
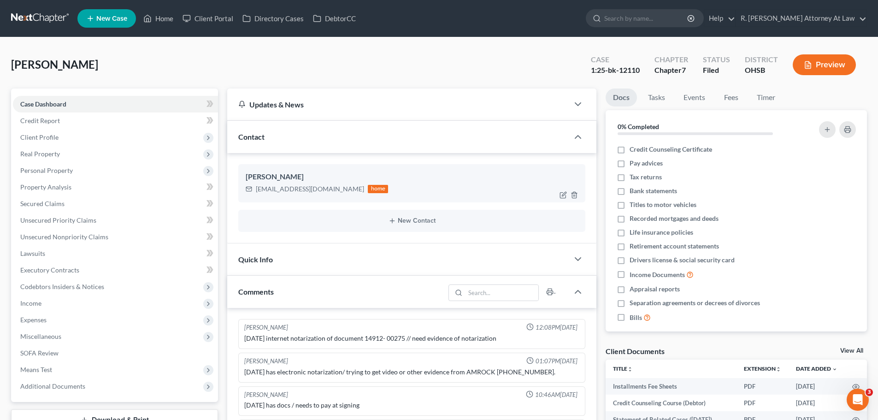
scroll to position [365, 0]
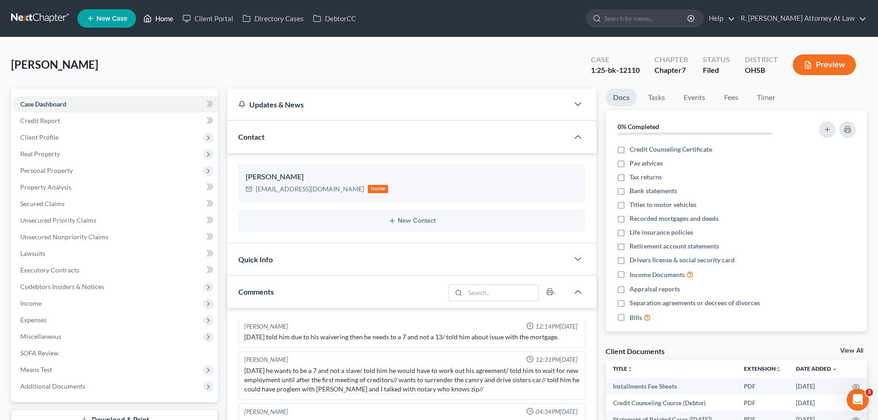
click at [162, 15] on link "Home" at bounding box center [158, 18] width 39 height 17
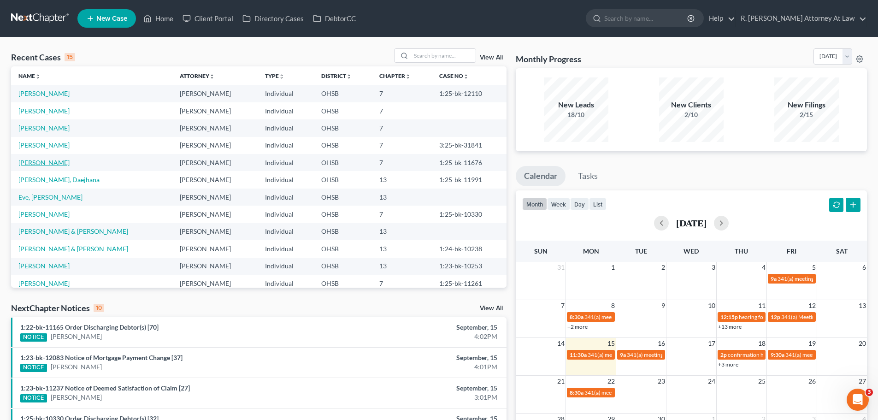
click at [66, 159] on link "[PERSON_NAME]" at bounding box center [43, 163] width 51 height 8
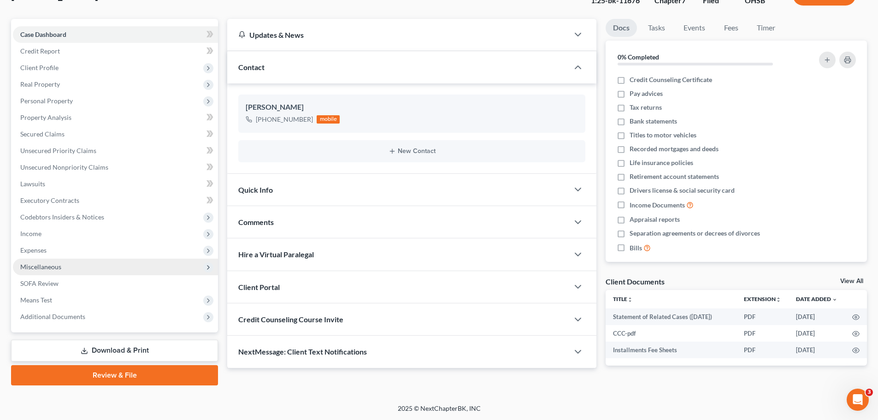
scroll to position [70, 0]
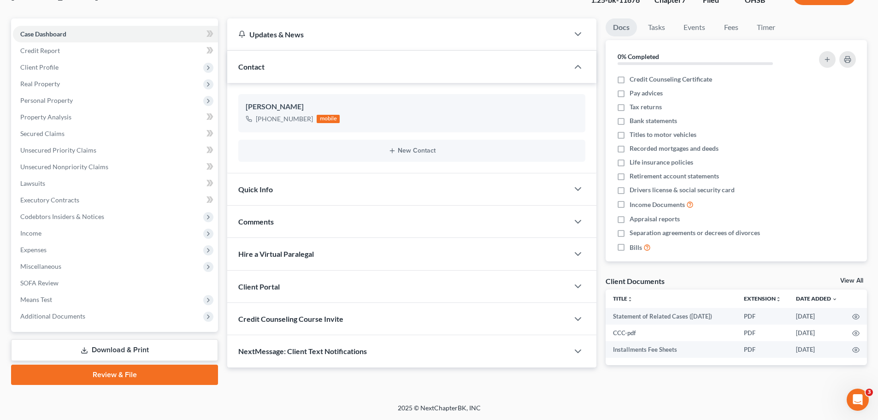
click at [135, 352] on link "Download & Print" at bounding box center [114, 350] width 207 height 22
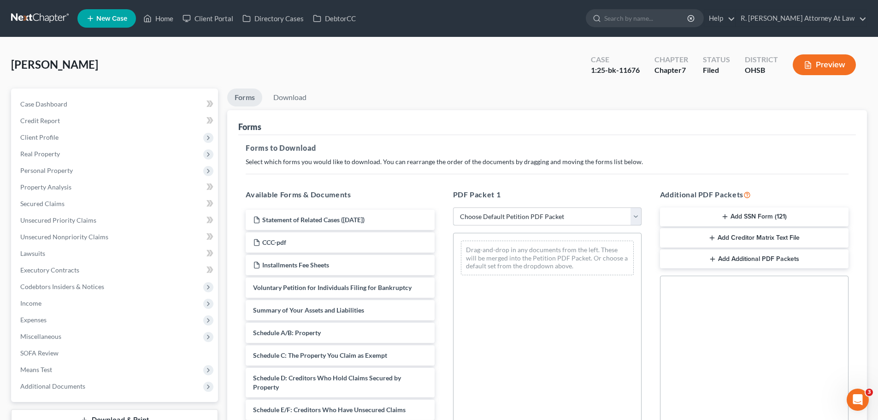
click at [477, 217] on select "Choose Default Petition PDF Packet Complete Bankruptcy Petition (all forms and …" at bounding box center [547, 217] width 189 height 18
select select "2"
click at [453, 208] on select "Choose Default Petition PDF Packet Complete Bankruptcy Petition (all forms and …" at bounding box center [547, 217] width 189 height 18
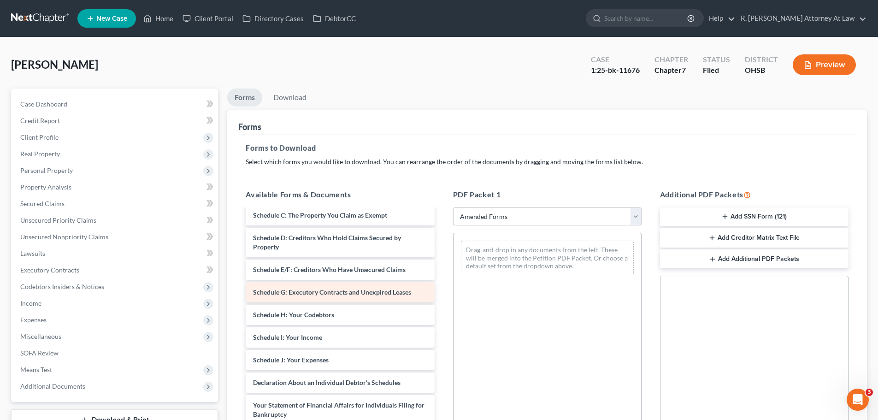
scroll to position [92, 0]
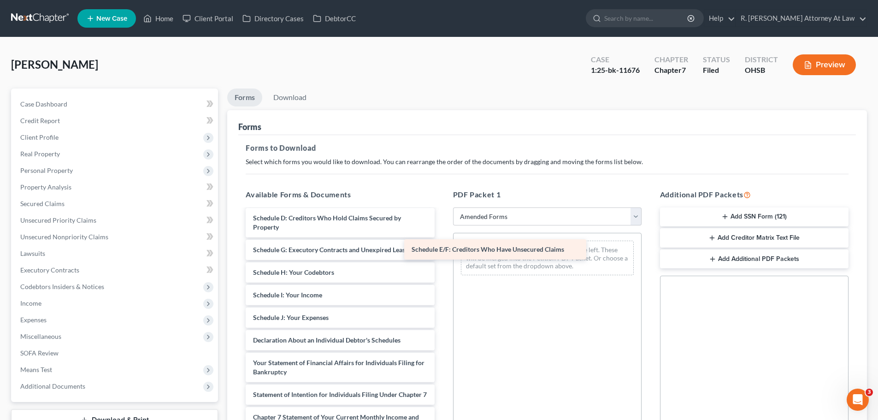
drag, startPoint x: 321, startPoint y: 251, endPoint x: 490, endPoint y: 250, distance: 169.2
click at [442, 250] on div "Schedule E/F: Creditors Who Have Unsecured Claims Voluntary Petition for Indivi…" at bounding box center [339, 327] width 203 height 419
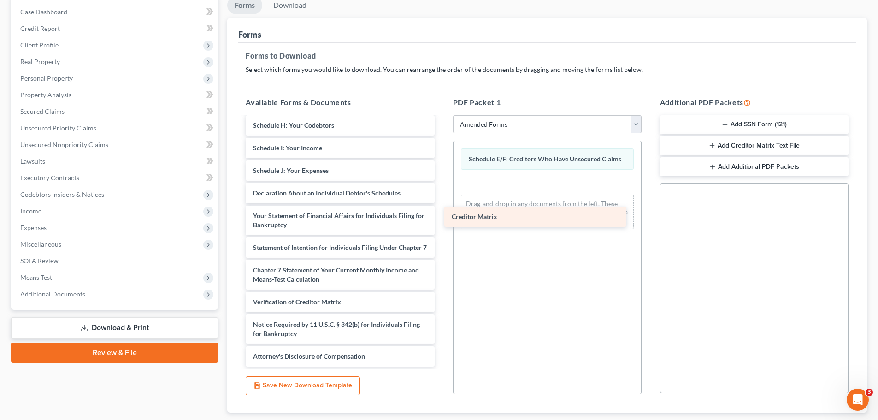
scroll to position [156, 0]
drag, startPoint x: 294, startPoint y: 277, endPoint x: 491, endPoint y: 213, distance: 206.5
click at [442, 213] on div "Creditor Matrix Voluntary Petition for Individuals Filing for Bankruptcy Summar…" at bounding box center [339, 168] width 203 height 396
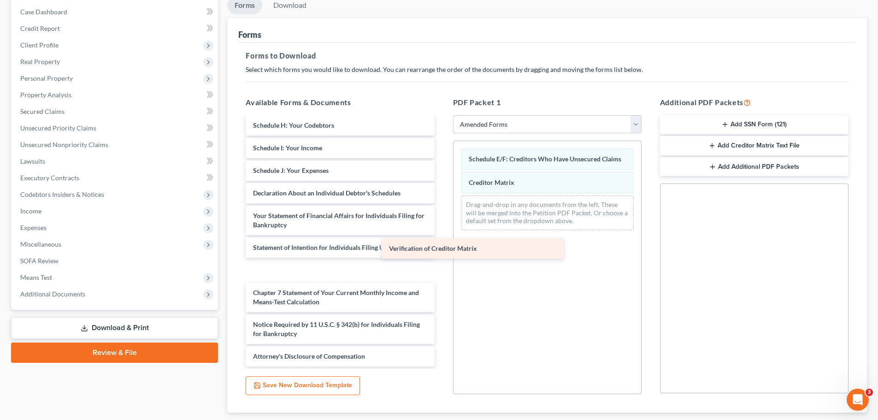
scroll to position [134, 0]
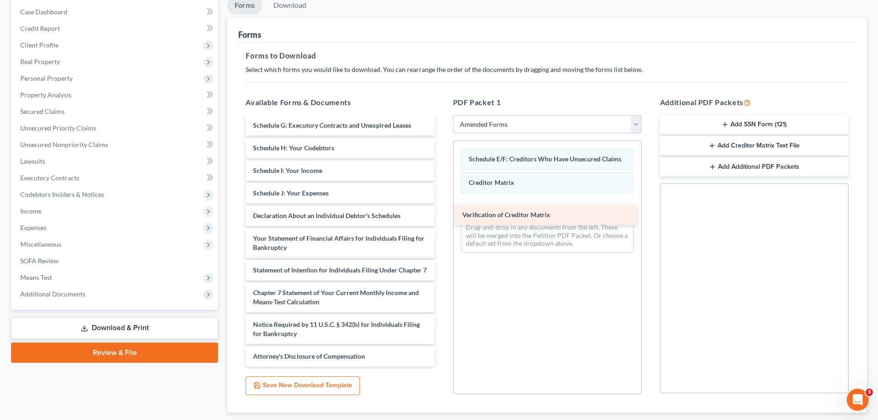
drag, startPoint x: 294, startPoint y: 303, endPoint x: 501, endPoint y: 216, distance: 224.5
click at [442, 216] on div "Verification of Creditor Matrix Voluntary Petition for Individuals Filing for B…" at bounding box center [339, 180] width 203 height 374
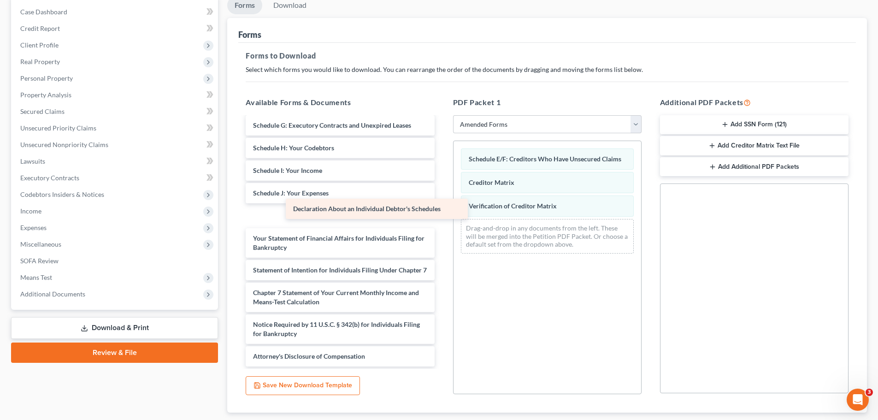
scroll to position [111, 0]
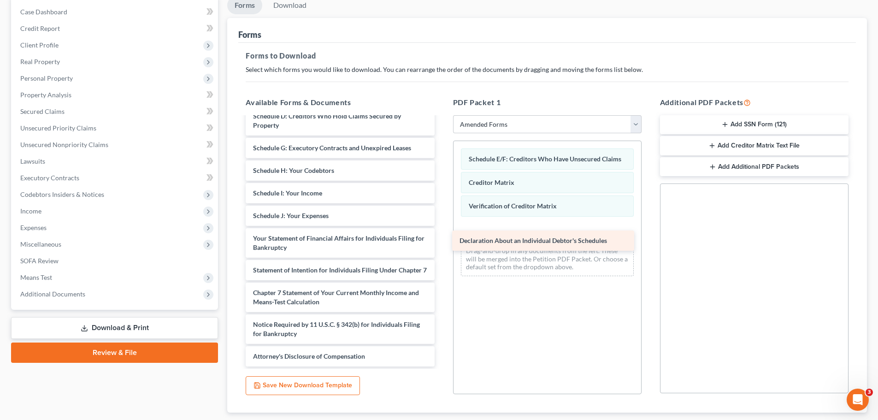
drag, startPoint x: 335, startPoint y: 205, endPoint x: 542, endPoint y: 238, distance: 209.2
click at [442, 238] on div "Declaration About an Individual Debtor's Schedules Voluntary Petition for Indiv…" at bounding box center [339, 191] width 203 height 351
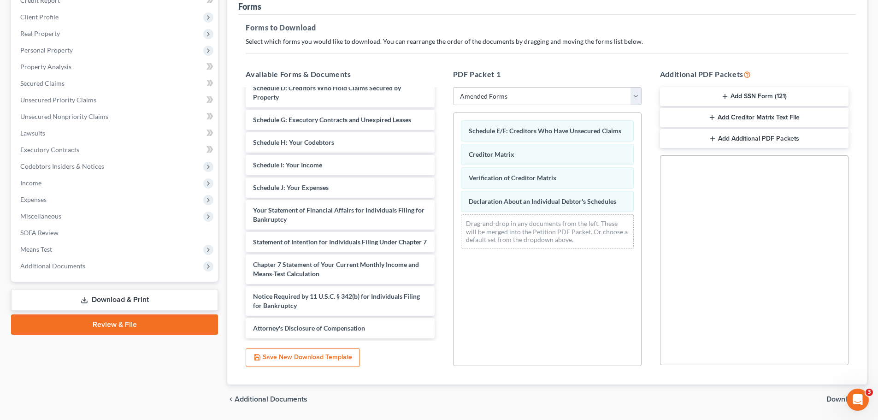
scroll to position [149, 0]
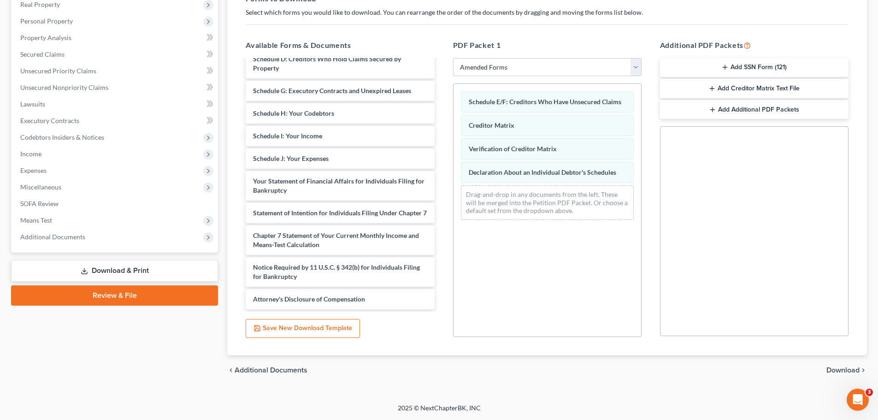
click at [841, 371] on span "Download" at bounding box center [843, 370] width 33 height 7
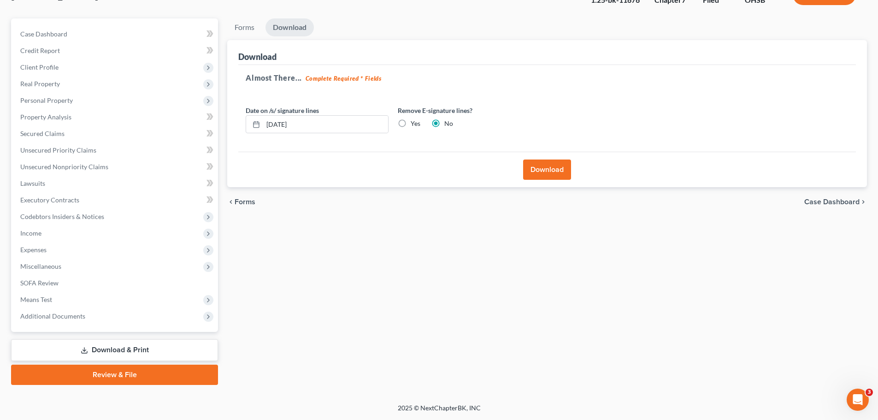
click at [529, 165] on button "Download" at bounding box center [547, 170] width 48 height 20
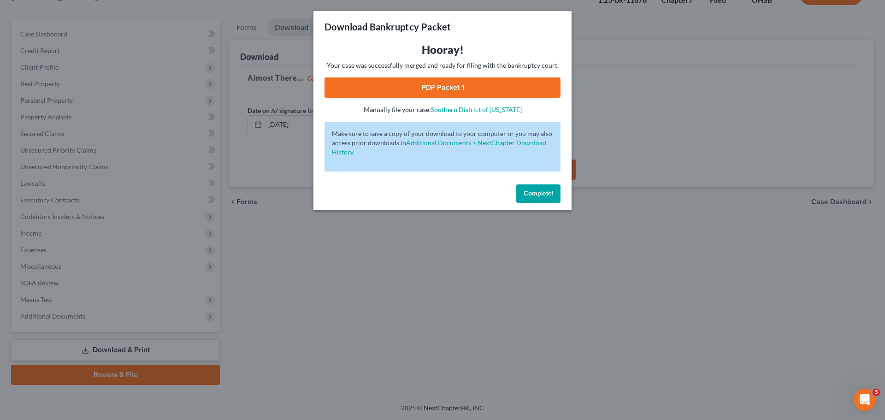
click at [464, 89] on link "PDF Packet 1" at bounding box center [443, 87] width 236 height 20
click at [533, 194] on span "Complete!" at bounding box center [539, 194] width 30 height 8
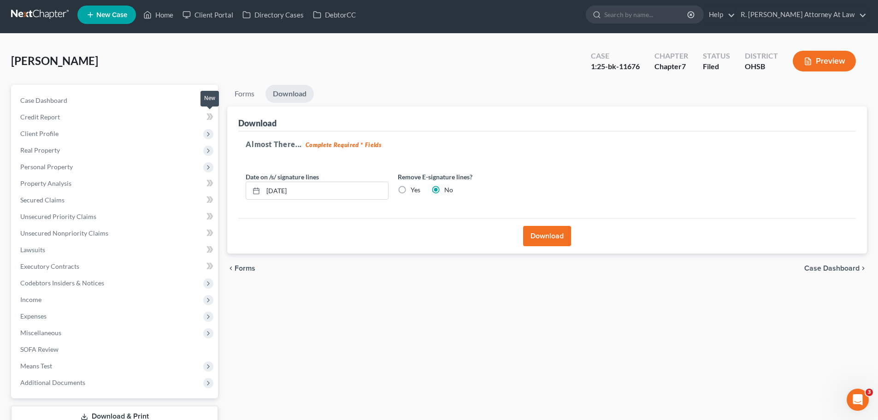
scroll to position [0, 0]
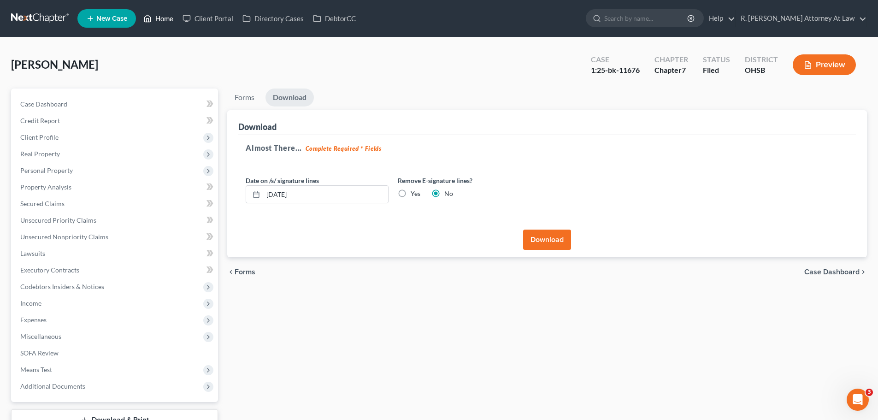
click at [159, 14] on link "Home" at bounding box center [158, 18] width 39 height 17
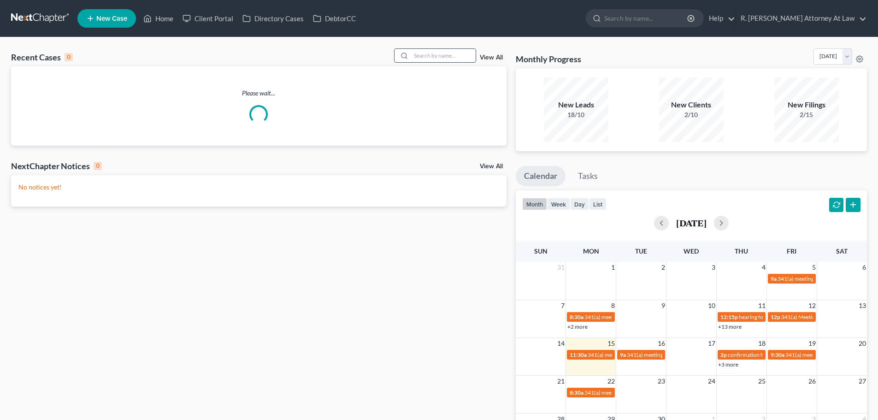
click at [429, 55] on input "search" at bounding box center [443, 55] width 65 height 13
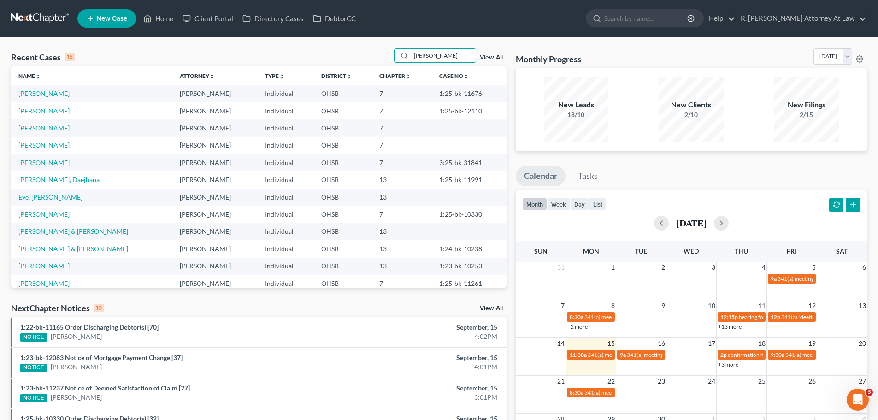
type input "[PERSON_NAME]"
